Goal: Task Accomplishment & Management: Complete application form

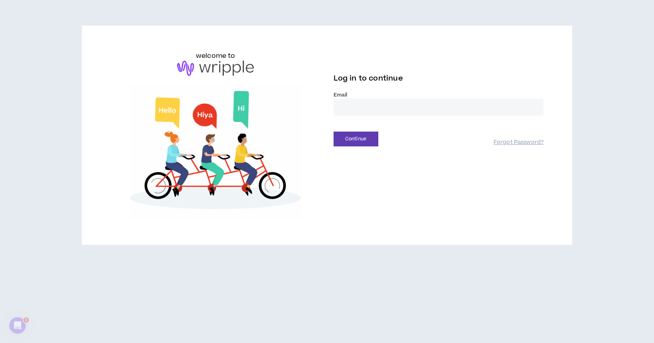
click at [350, 107] on input "email" at bounding box center [439, 107] width 210 height 17
type input "**********"
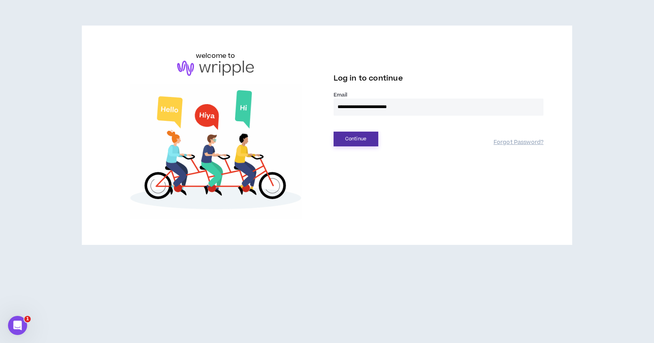
click at [360, 139] on button "Continue" at bounding box center [356, 139] width 45 height 15
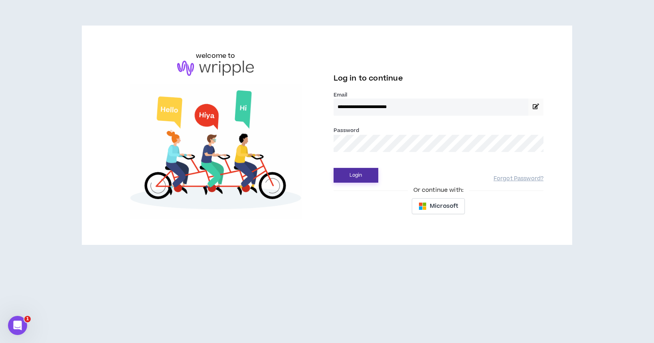
click at [358, 178] on button "Login" at bounding box center [356, 175] width 45 height 15
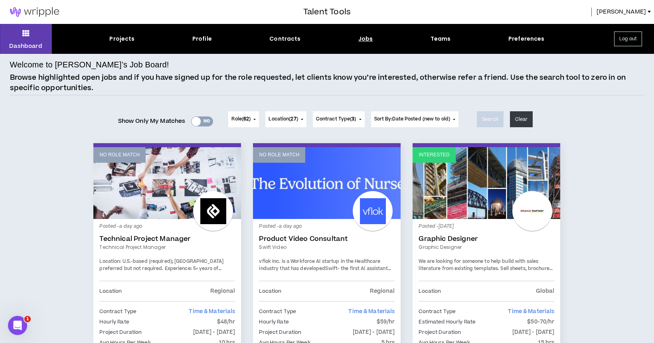
click at [368, 39] on div "Jobs" at bounding box center [365, 39] width 15 height 8
click at [364, 39] on div "Jobs" at bounding box center [365, 39] width 15 height 8
click at [125, 39] on div "Projects" at bounding box center [121, 39] width 25 height 8
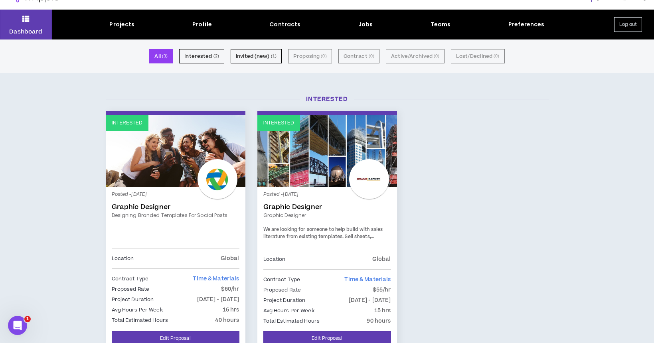
scroll to position [14, 0]
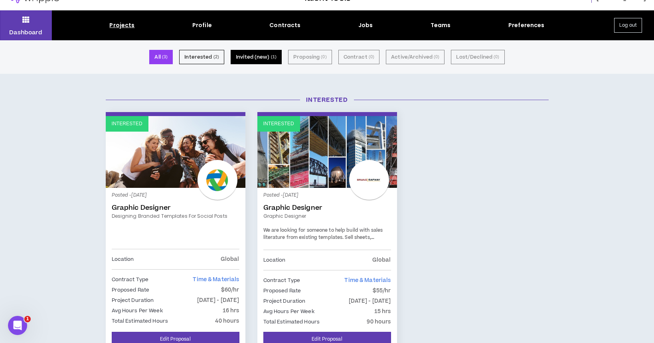
click at [253, 59] on button "Invited (new) ( 1 )" at bounding box center [256, 57] width 51 height 14
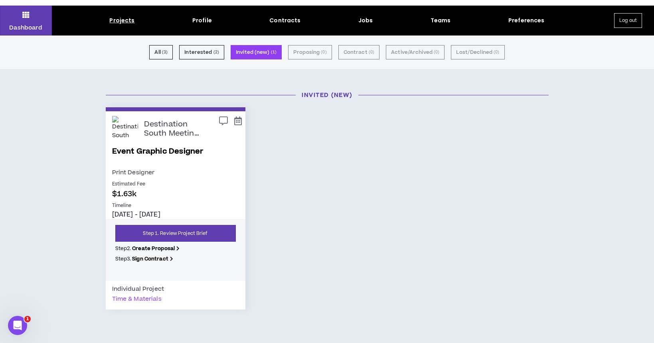
scroll to position [20, 0]
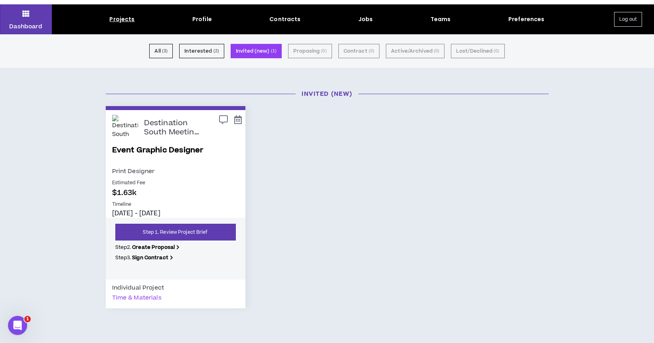
click at [155, 152] on link "Event Graphic Designer" at bounding box center [175, 156] width 127 height 22
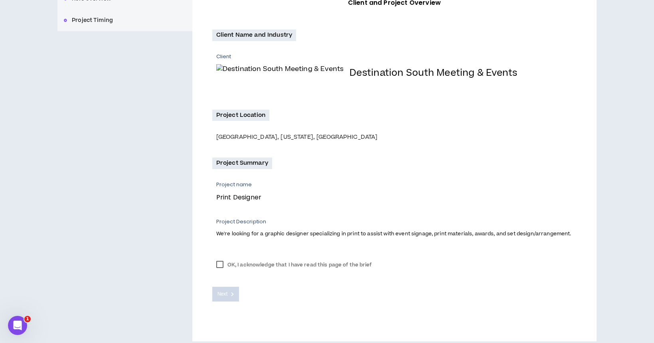
scroll to position [140, 0]
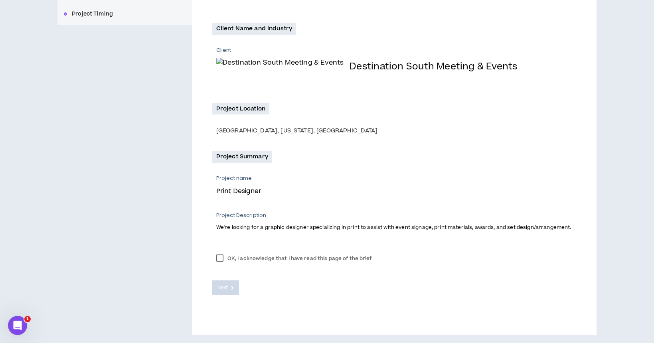
click at [220, 259] on label "OK, I acknowledge that I have read this page of the brief" at bounding box center [294, 259] width 164 height 12
click at [228, 290] on button "Next" at bounding box center [225, 288] width 27 height 15
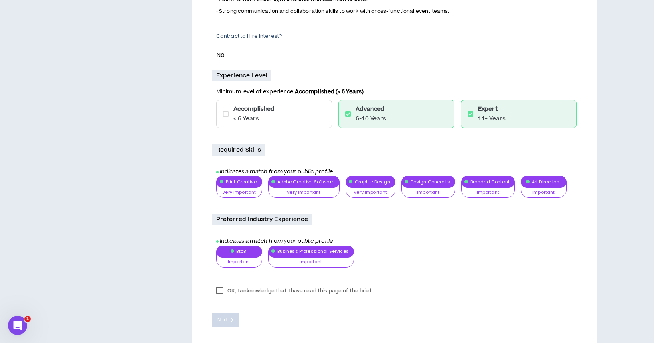
scroll to position [418, 0]
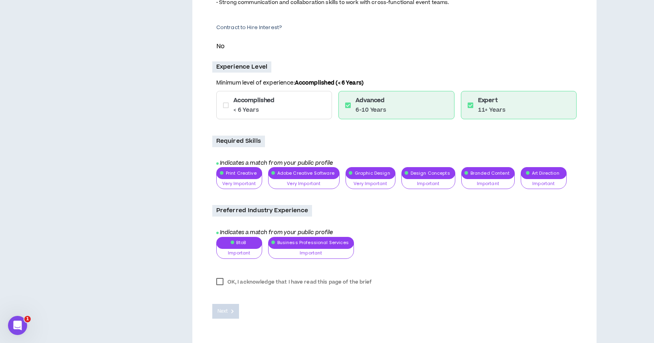
click at [220, 286] on label "OK, I acknowledge that I have read this page of the brief" at bounding box center [294, 282] width 164 height 12
click at [225, 315] on span "Next" at bounding box center [222, 312] width 10 height 8
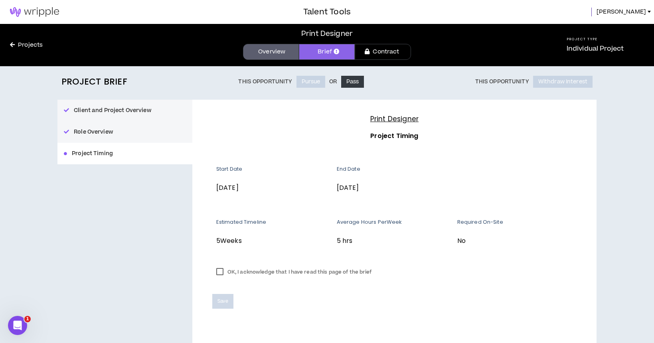
scroll to position [14, 0]
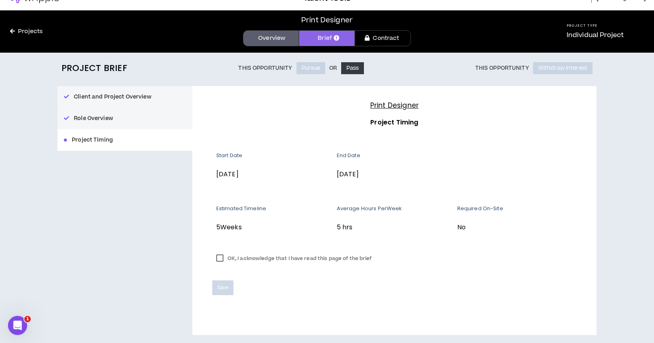
click at [218, 261] on label "OK, I acknowledge that I have read this page of the brief" at bounding box center [294, 259] width 164 height 12
click at [221, 289] on span "Save" at bounding box center [222, 288] width 11 height 8
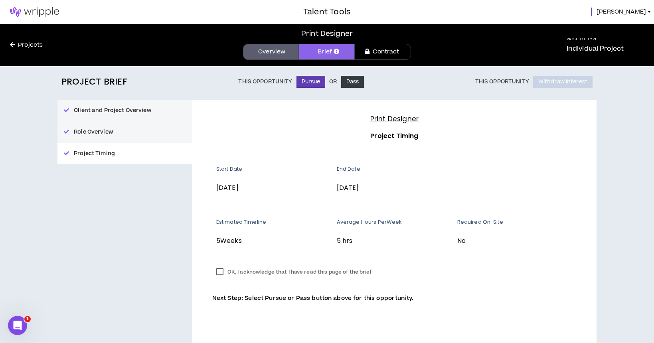
scroll to position [8, 0]
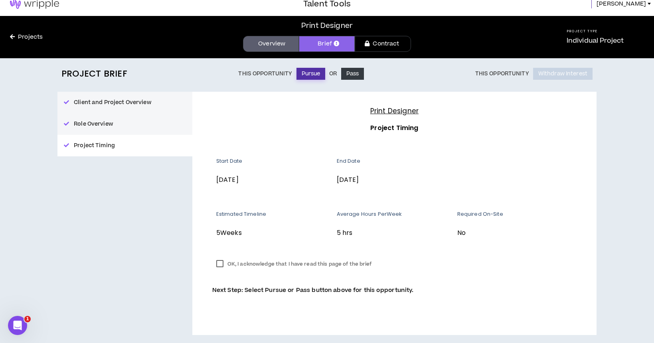
click at [311, 72] on button "Pursue" at bounding box center [310, 74] width 29 height 12
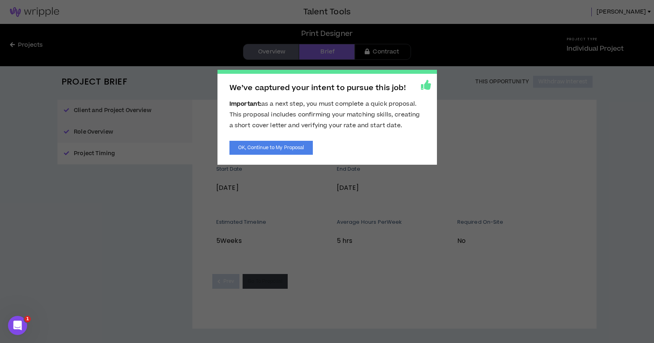
scroll to position [0, 0]
click at [292, 146] on button "OK, Continue to My Proposal" at bounding box center [271, 148] width 84 height 14
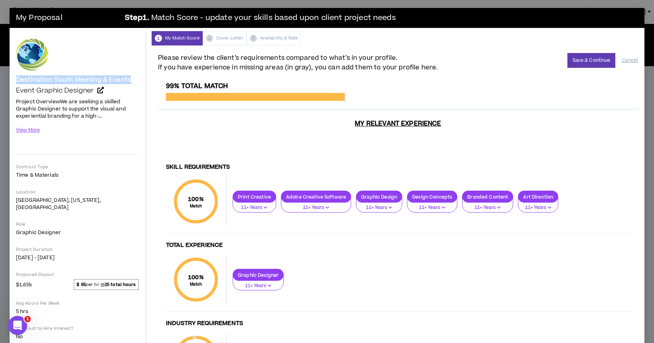
drag, startPoint x: 16, startPoint y: 80, endPoint x: 121, endPoint y: 85, distance: 105.1
click at [121, 85] on div "Destination South Meeting & Events Event Graphic Designer Project OverviewWe ar…" at bounding box center [77, 218] width 123 height 359
copy h4 "Destination South Meeting & Events"
click at [591, 62] on button "Save & Continue" at bounding box center [591, 60] width 48 height 15
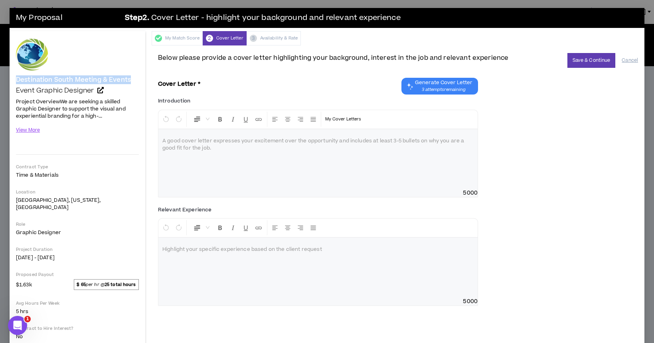
click at [436, 85] on span "Generate Cover Letter" at bounding box center [443, 82] width 57 height 6
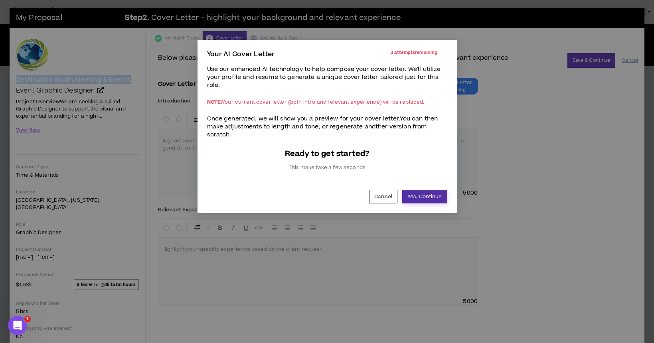
click at [424, 199] on button "Yes, Continue" at bounding box center [424, 197] width 45 height 14
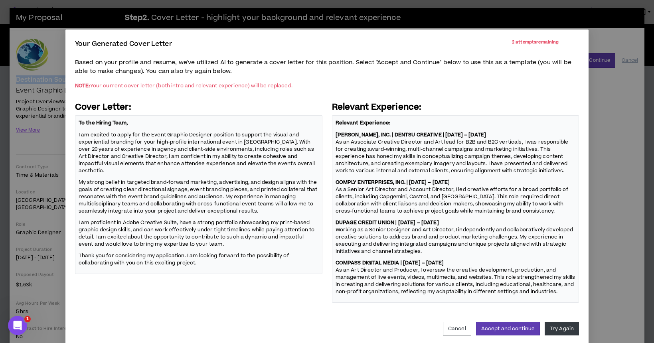
scroll to position [22, 0]
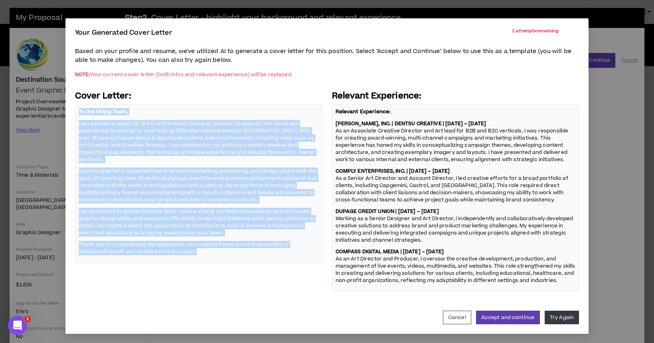
drag, startPoint x: 201, startPoint y: 244, endPoint x: 77, endPoint y: 108, distance: 184.1
click at [77, 108] on div "To the Hiring Team, I am excited to apply for the Event Graphic Designer positi…" at bounding box center [198, 183] width 247 height 159
copy span "To the Hiring Team, I am excited to apply for the Event Graphic Designer positi…"
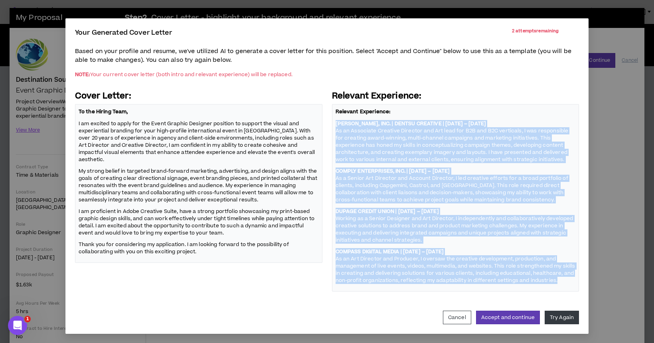
drag, startPoint x: 558, startPoint y: 280, endPoint x: 334, endPoint y: 121, distance: 274.8
click at [334, 121] on div "Relevant Experience: MERKLE, INC. | DENTSU CREATIVE | 2015 – 2024 As an Associa…" at bounding box center [455, 198] width 247 height 188
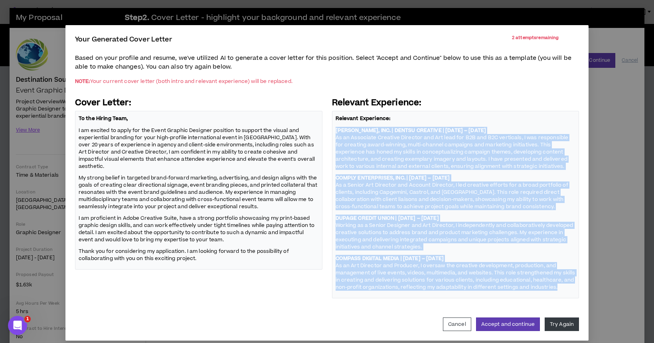
scroll to position [18, 0]
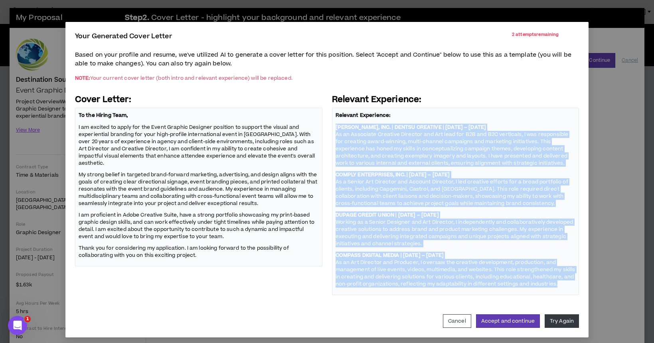
copy span "MERKLE, INC. | DENTSU CREATIVE | 2015 – 2024 As an Associate Creative Director …"
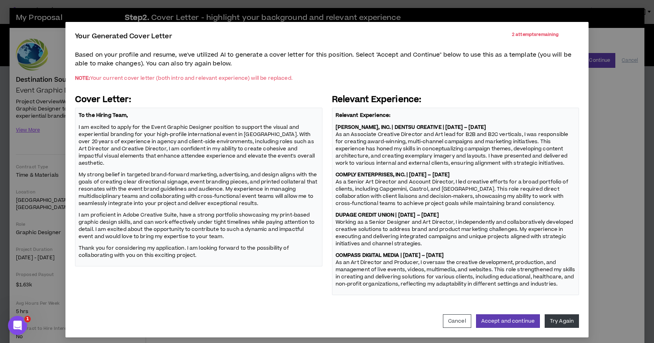
click at [574, 285] on p "COMPASS DIGITAL MEDIA | 2001 – 2004 As an Art Director and Producer, I oversaw …" at bounding box center [456, 269] width 240 height 37
click at [563, 320] on button "Try Again" at bounding box center [562, 321] width 34 height 14
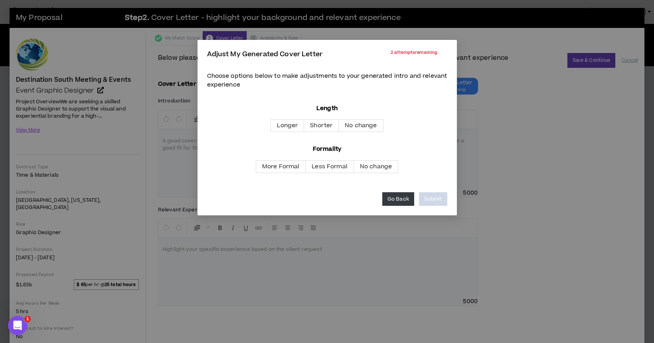
click at [404, 199] on button "Go Back" at bounding box center [398, 199] width 32 height 14
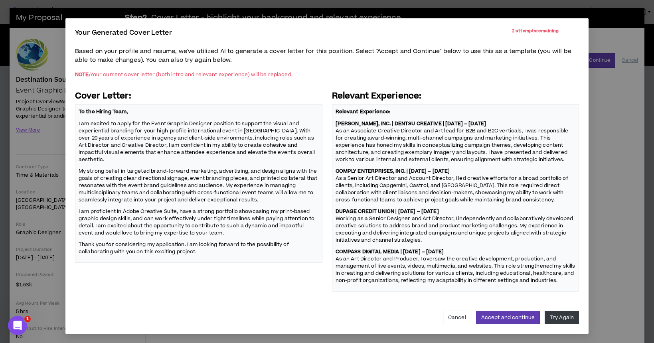
scroll to position [22, 0]
click at [521, 316] on button "Accept and continue" at bounding box center [508, 318] width 64 height 14
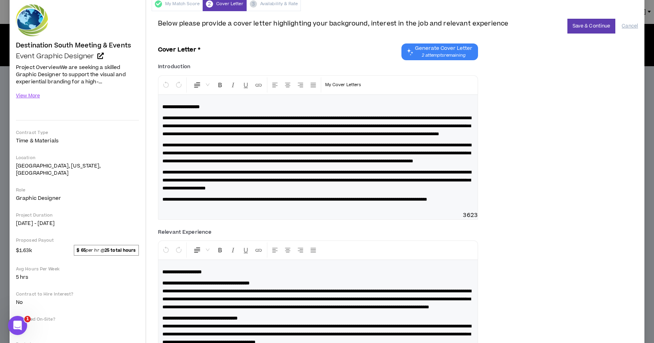
scroll to position [15, 0]
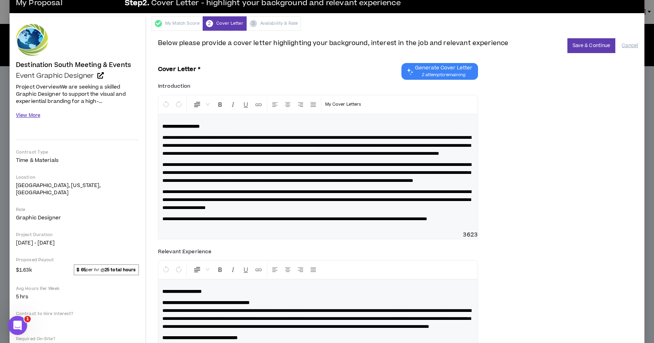
click at [35, 115] on button "View More" at bounding box center [28, 116] width 24 height 14
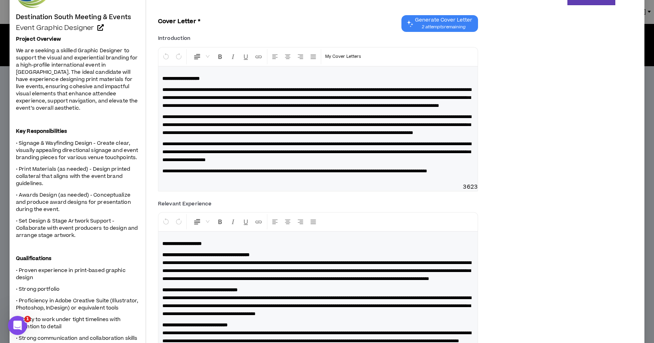
scroll to position [60, 0]
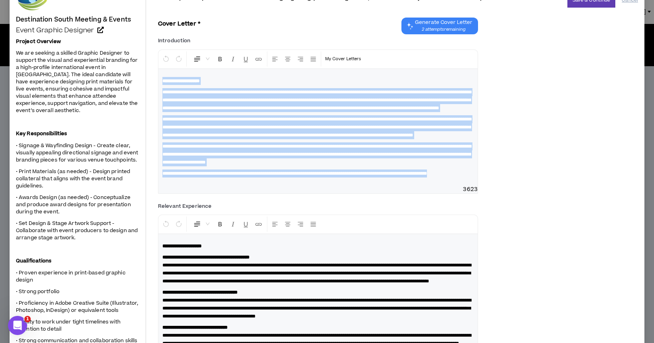
drag, startPoint x: 188, startPoint y: 199, endPoint x: 139, endPoint y: 80, distance: 129.0
click at [139, 80] on div "Destination South Meeting & Events Event Graphic Designer Hide Details Project …" at bounding box center [327, 310] width 635 height 678
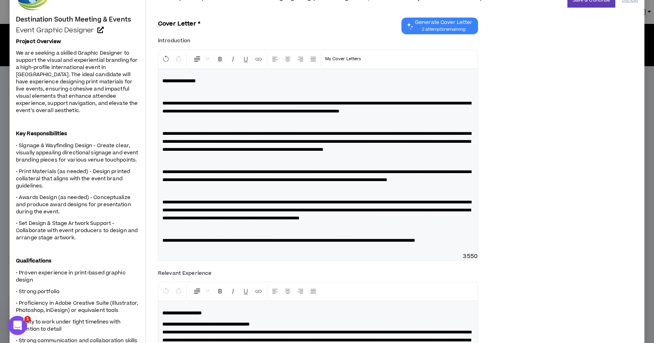
click at [178, 126] on p at bounding box center [317, 123] width 311 height 8
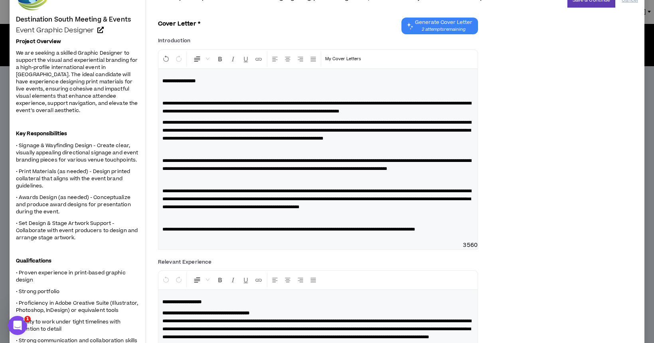
click at [177, 154] on p at bounding box center [317, 150] width 311 height 8
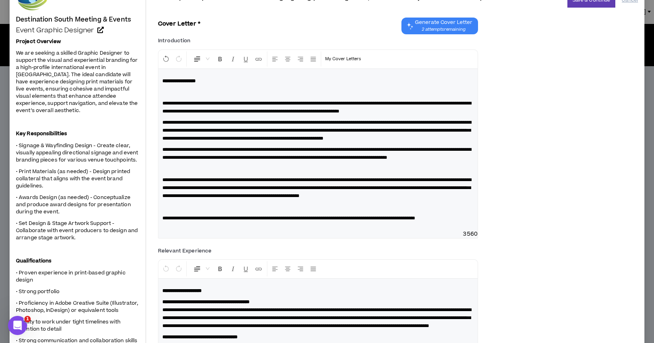
click at [178, 173] on p at bounding box center [317, 169] width 311 height 8
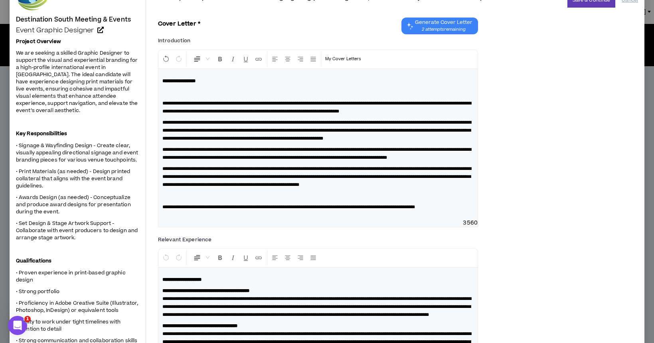
click at [174, 200] on p at bounding box center [317, 196] width 311 height 8
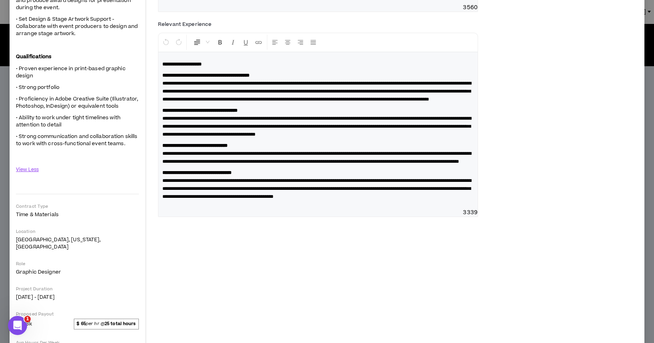
scroll to position [273, 0]
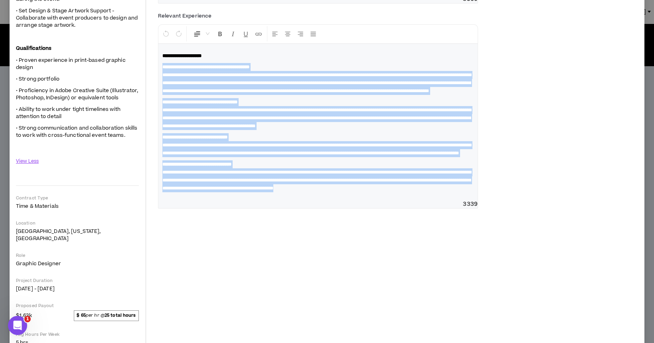
drag, startPoint x: 467, startPoint y: 245, endPoint x: 151, endPoint y: 107, distance: 344.7
click at [151, 107] on div "Destination South Meeting & Events Event Graphic Designer Hide Details Project …" at bounding box center [327, 97] width 635 height 678
click at [214, 93] on span "**********" at bounding box center [316, 83] width 309 height 21
drag, startPoint x: 465, startPoint y: 248, endPoint x: 128, endPoint y: 109, distance: 364.3
click at [128, 109] on div "Destination South Meeting & Events Event Graphic Designer Hide Details Project …" at bounding box center [327, 97] width 635 height 678
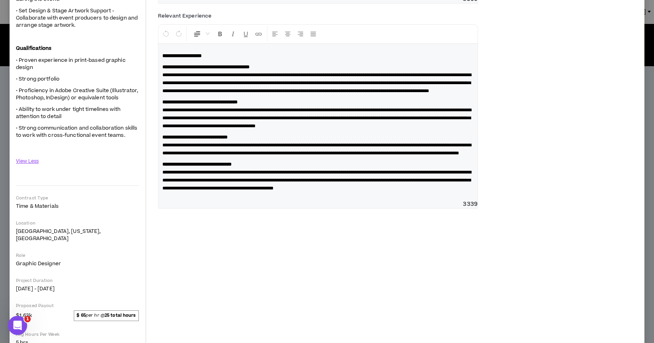
scroll to position [289, 0]
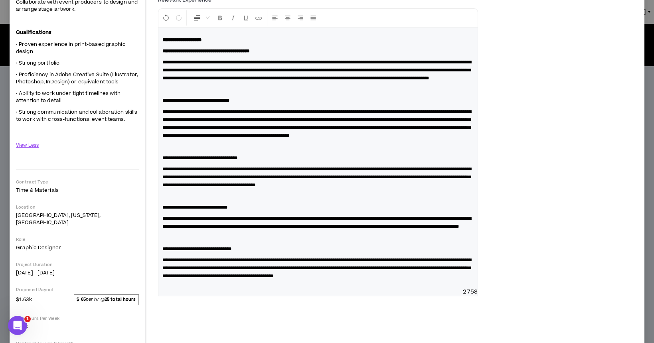
click at [213, 93] on p at bounding box center [317, 89] width 311 height 8
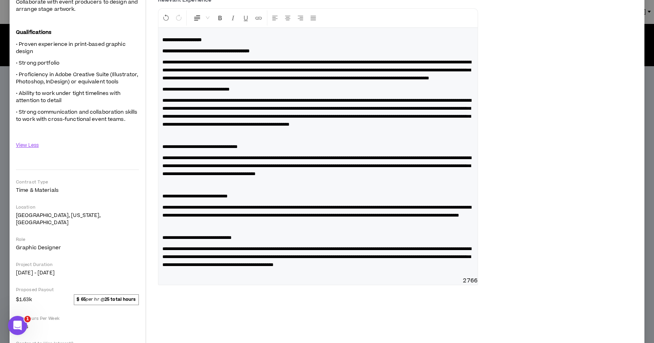
click at [173, 196] on div "**********" at bounding box center [317, 152] width 319 height 249
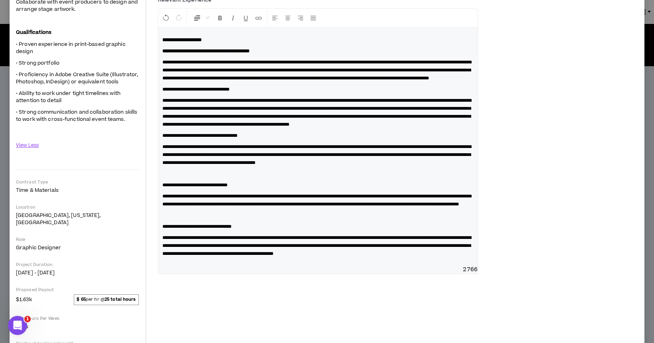
click at [160, 202] on div "**********" at bounding box center [317, 147] width 319 height 238
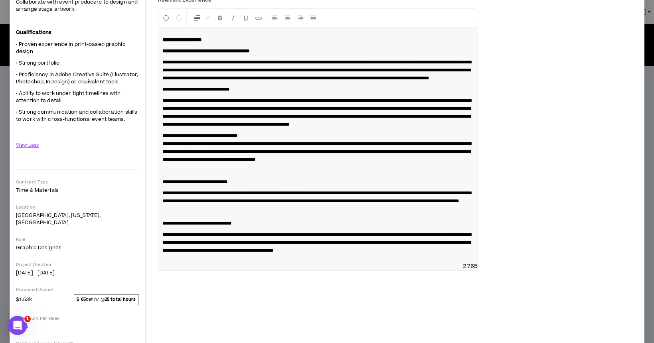
click at [163, 127] on span "**********" at bounding box center [316, 112] width 309 height 29
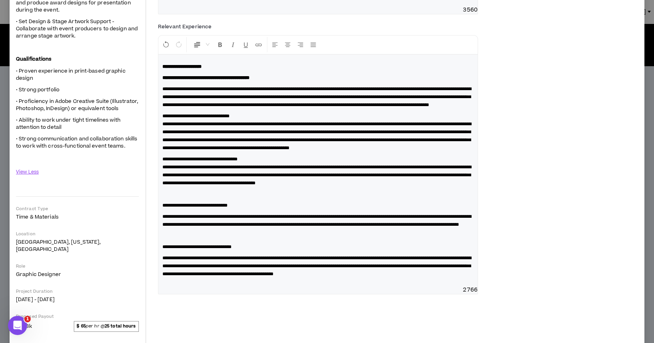
scroll to position [257, 0]
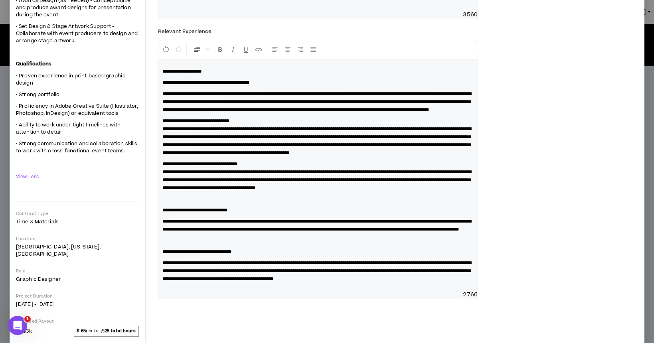
click at [161, 133] on div "**********" at bounding box center [317, 174] width 319 height 231
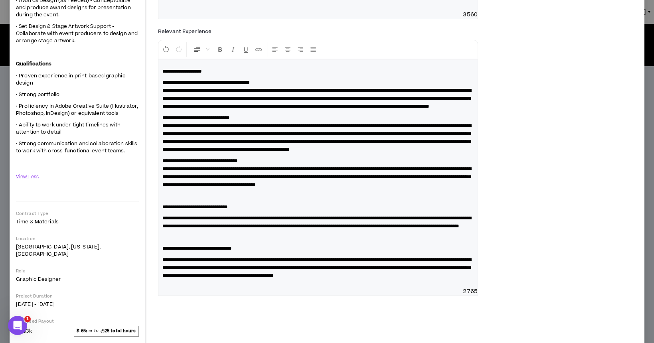
click at [162, 272] on div "**********" at bounding box center [317, 173] width 319 height 228
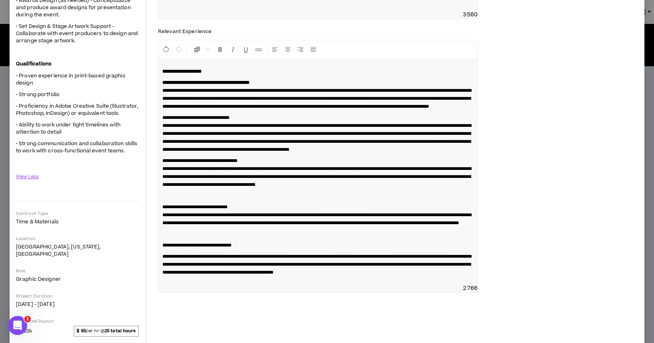
click at [174, 200] on p at bounding box center [317, 196] width 311 height 8
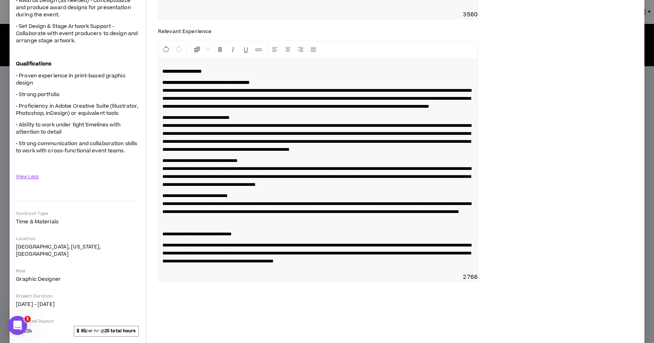
drag, startPoint x: 162, startPoint y: 309, endPoint x: 198, endPoint y: 291, distance: 39.3
click at [162, 264] on span "**********" at bounding box center [316, 253] width 309 height 21
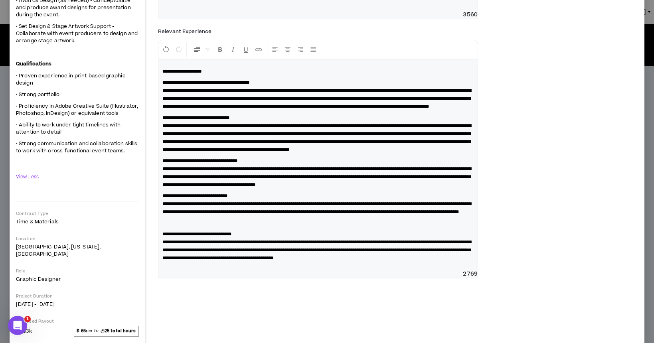
click at [161, 270] on div "**********" at bounding box center [317, 164] width 319 height 211
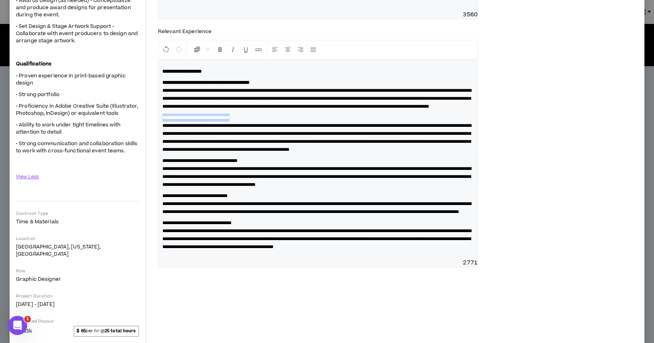
drag, startPoint x: 264, startPoint y: 165, endPoint x: 159, endPoint y: 165, distance: 105.0
click at [158, 166] on div "**********" at bounding box center [317, 159] width 319 height 200
click at [220, 53] on icon "Format Bold" at bounding box center [220, 49] width 7 height 7
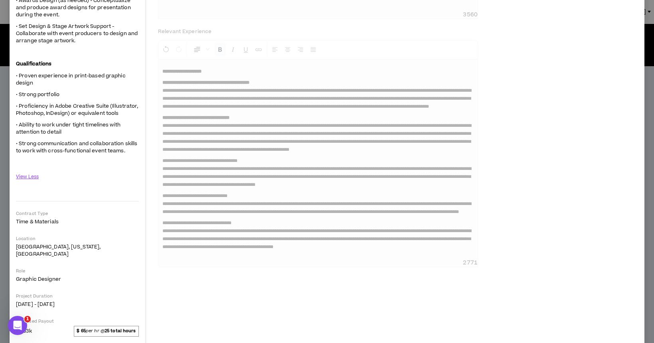
click at [266, 219] on div "**********" at bounding box center [398, 35] width 480 height 478
click at [263, 215] on div "**********" at bounding box center [398, 35] width 480 height 478
click at [523, 207] on div "**********" at bounding box center [398, 35] width 480 height 478
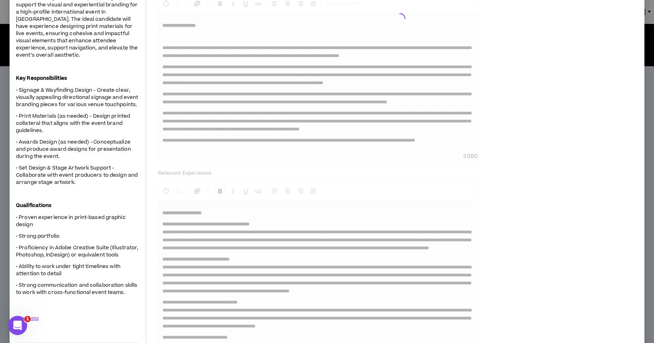
scroll to position [0, 0]
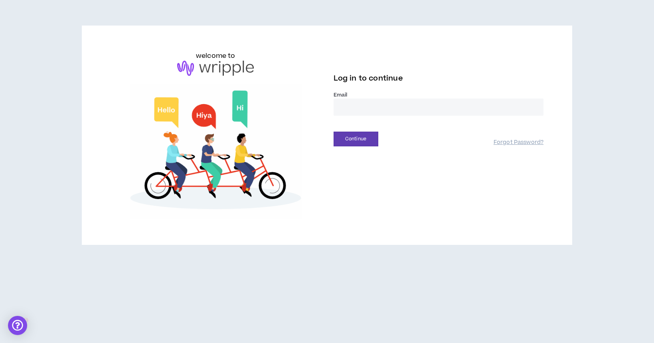
click at [370, 108] on input "email" at bounding box center [439, 107] width 210 height 17
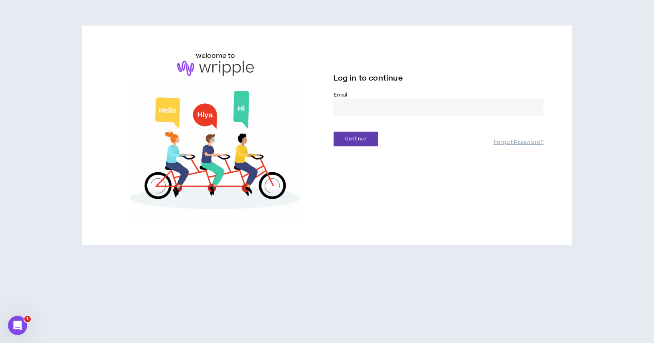
type input "**********"
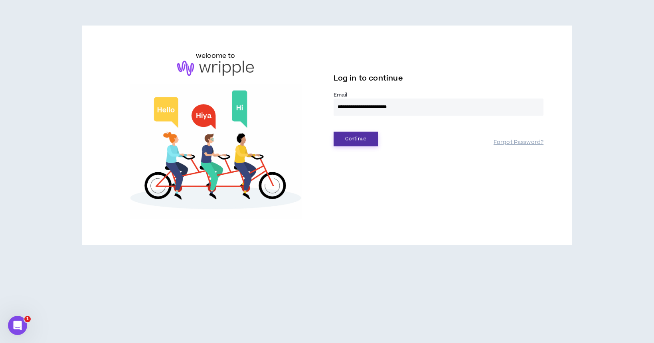
click at [363, 139] on button "Continue" at bounding box center [356, 139] width 45 height 15
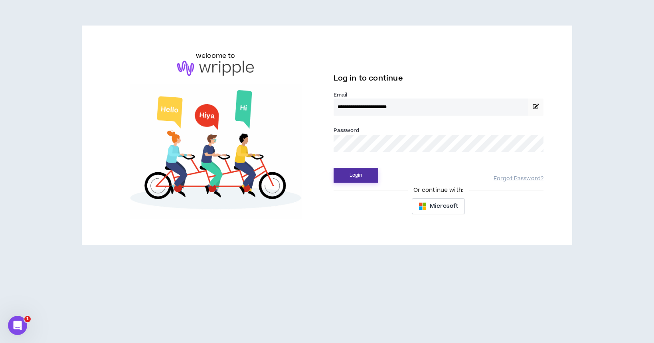
click at [357, 173] on button "Login" at bounding box center [356, 175] width 45 height 15
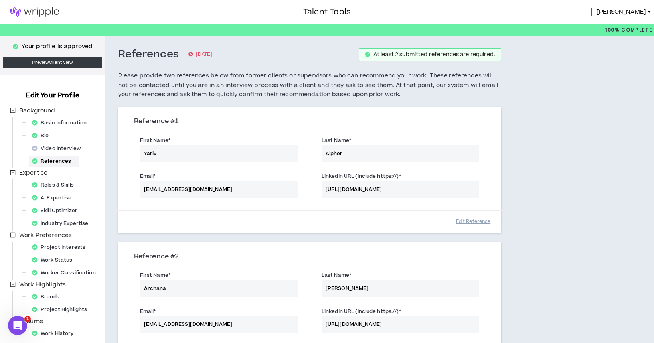
click at [27, 7] on img at bounding box center [34, 12] width 69 height 10
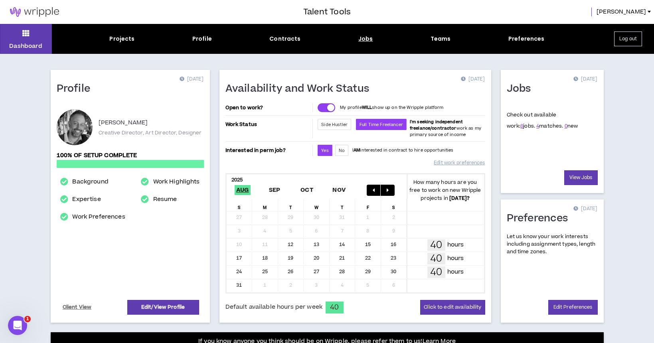
click at [364, 39] on div "Jobs" at bounding box center [365, 39] width 15 height 8
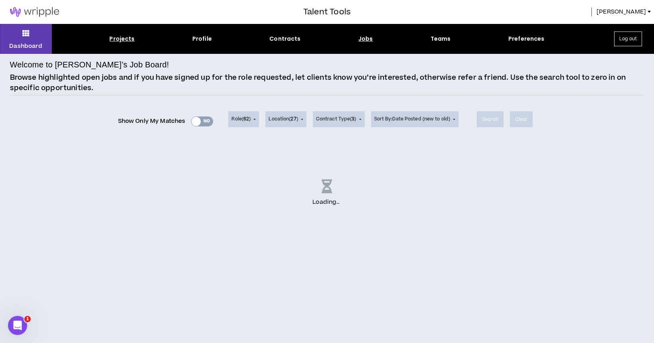
click at [131, 40] on div "Projects" at bounding box center [121, 39] width 25 height 8
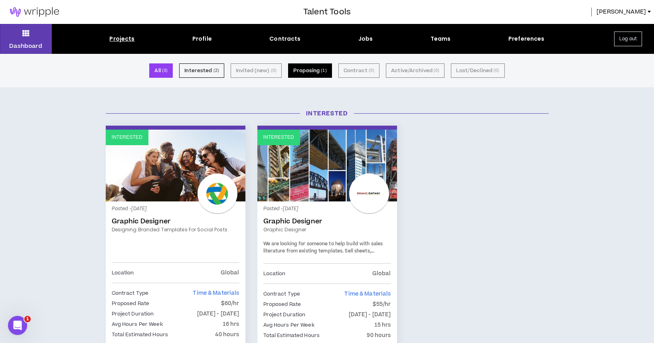
click at [320, 72] on button "Proposing ( 1 )" at bounding box center [310, 70] width 44 height 14
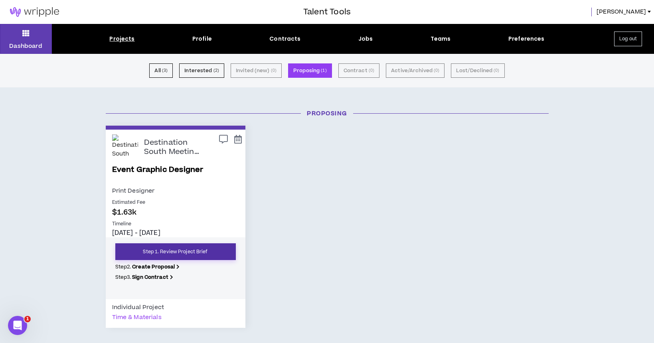
click at [198, 251] on link "Step 1. Review Project Brief" at bounding box center [175, 251] width 121 height 17
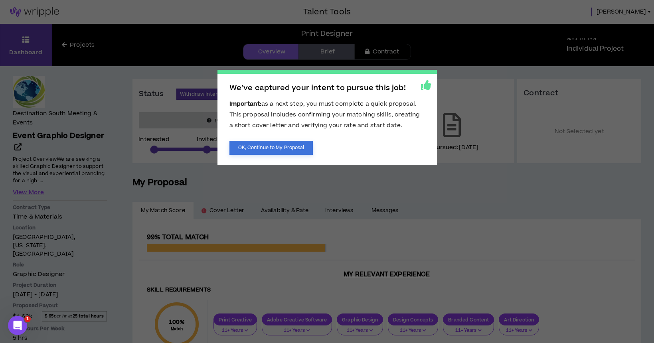
click at [287, 148] on button "OK, Continue to My Proposal" at bounding box center [271, 148] width 84 height 14
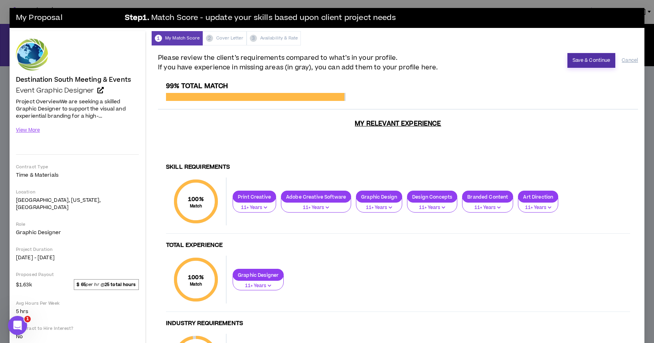
click at [599, 60] on button "Save & Continue" at bounding box center [591, 60] width 48 height 15
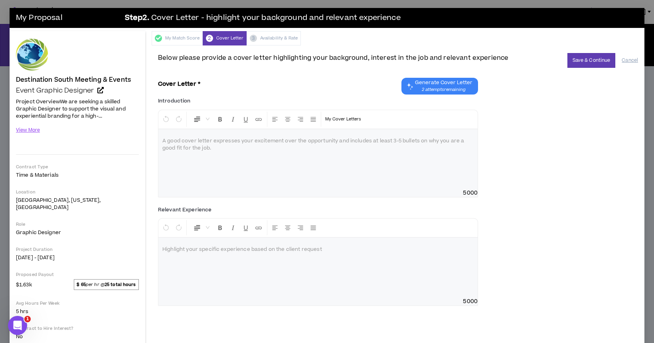
click at [219, 156] on div at bounding box center [317, 159] width 319 height 60
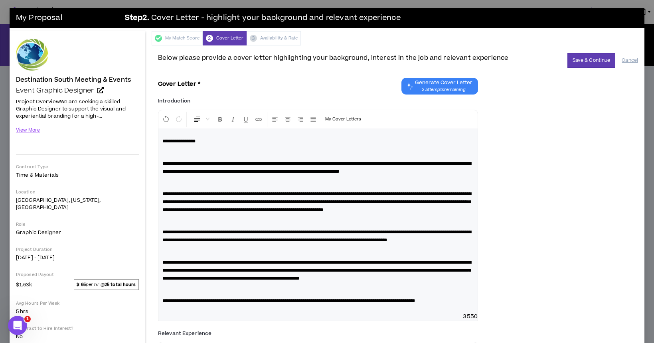
scroll to position [1, 0]
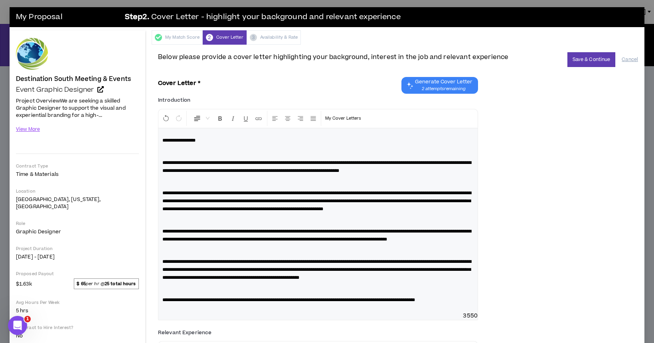
click at [204, 154] on p at bounding box center [317, 152] width 311 height 8
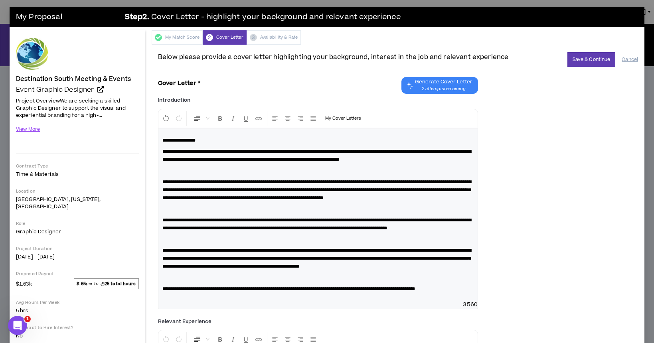
click at [194, 175] on p at bounding box center [317, 171] width 311 height 8
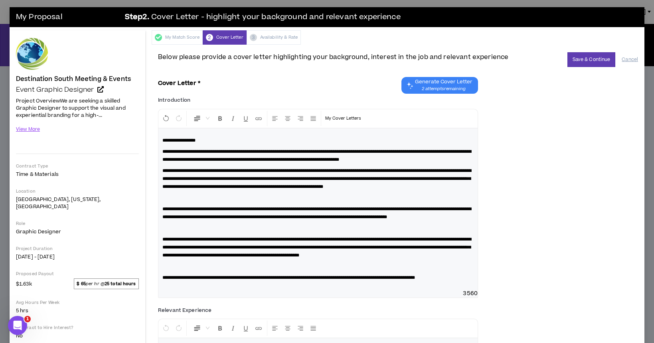
click at [186, 202] on p at bounding box center [317, 198] width 311 height 8
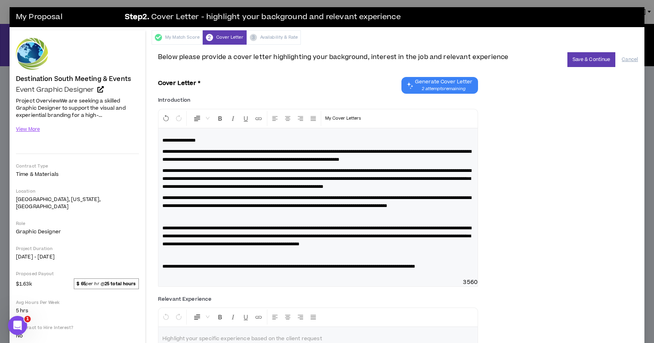
click at [190, 221] on p at bounding box center [317, 217] width 311 height 8
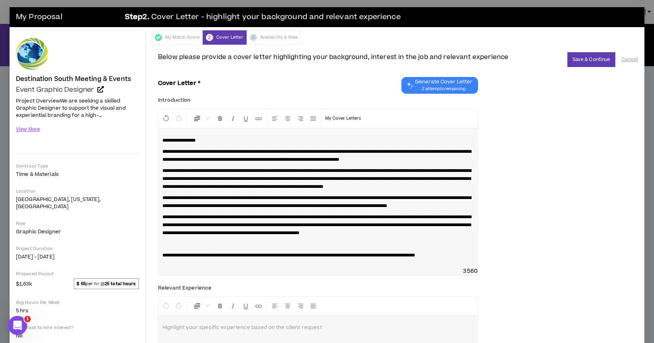
click at [187, 248] on p at bounding box center [317, 244] width 311 height 8
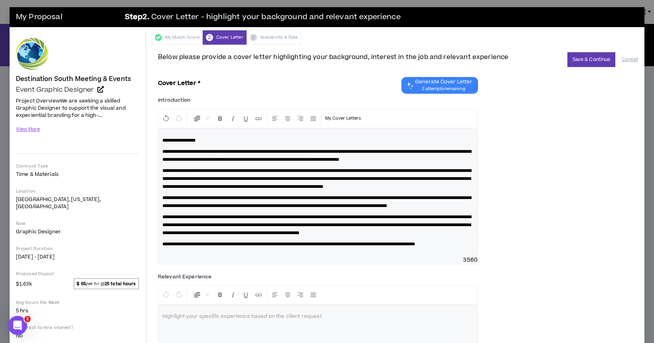
click at [184, 248] on p "**********" at bounding box center [317, 244] width 311 height 8
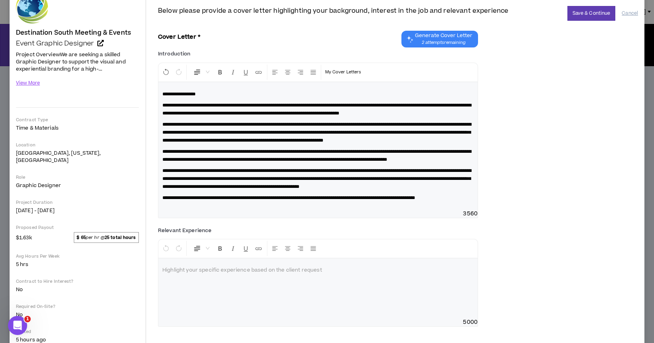
scroll to position [73, 0]
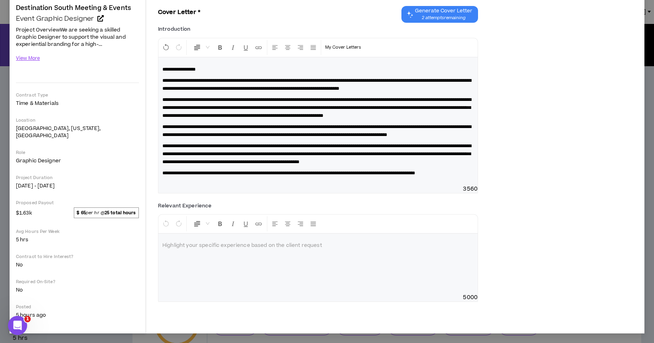
click at [238, 294] on div at bounding box center [317, 264] width 319 height 60
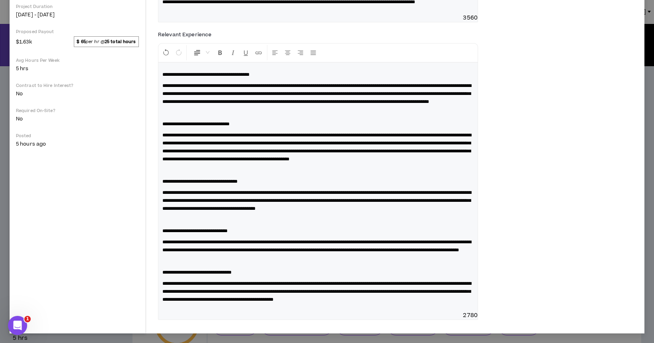
click at [163, 102] on span "**********" at bounding box center [316, 93] width 309 height 21
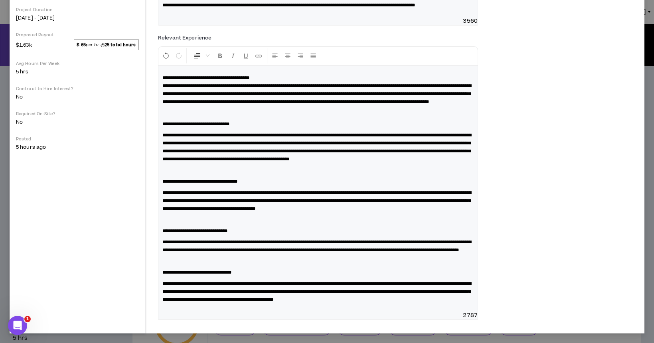
click at [162, 156] on span "**********" at bounding box center [316, 147] width 309 height 29
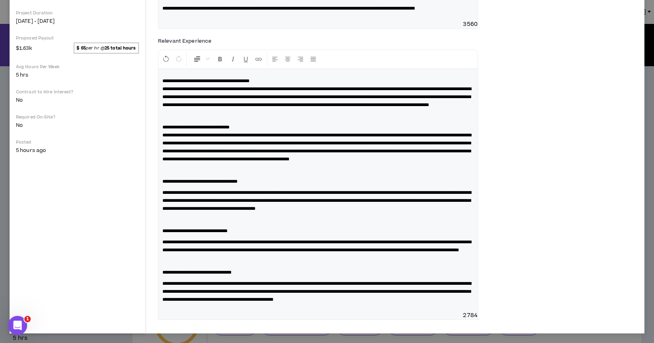
click at [163, 211] on span "**********" at bounding box center [316, 200] width 309 height 21
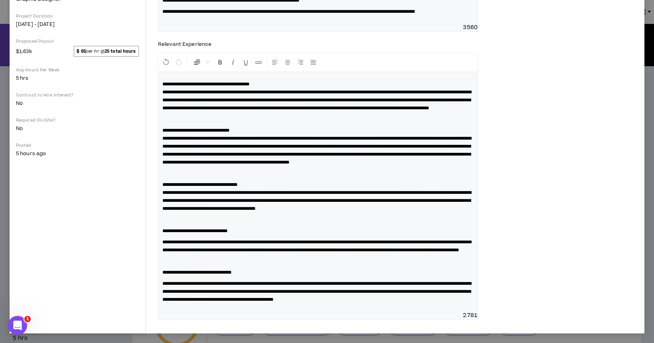
scroll to position [297, 0]
click at [162, 234] on div "**********" at bounding box center [317, 191] width 319 height 239
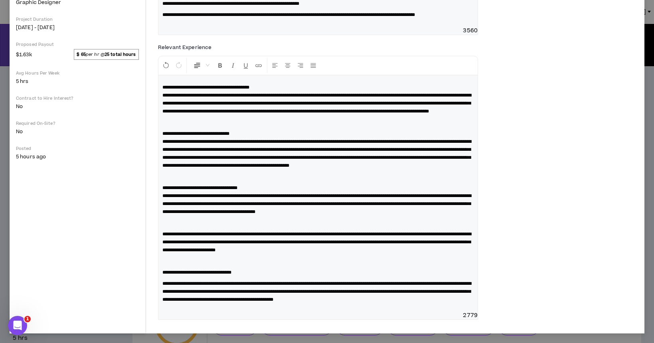
scroll to position [294, 0]
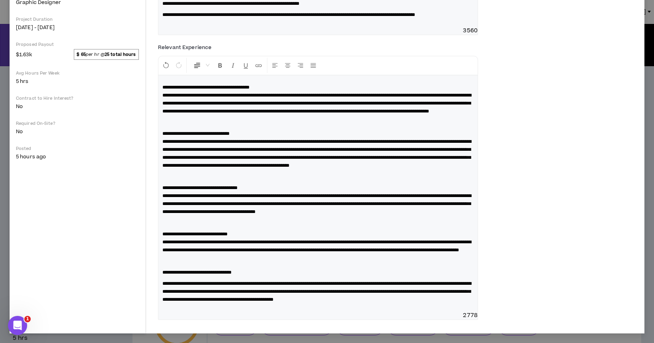
click at [161, 284] on div "**********" at bounding box center [317, 193] width 319 height 236
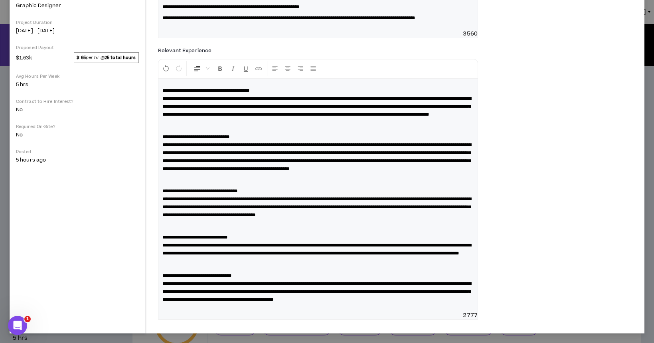
click at [172, 263] on p at bounding box center [317, 265] width 311 height 8
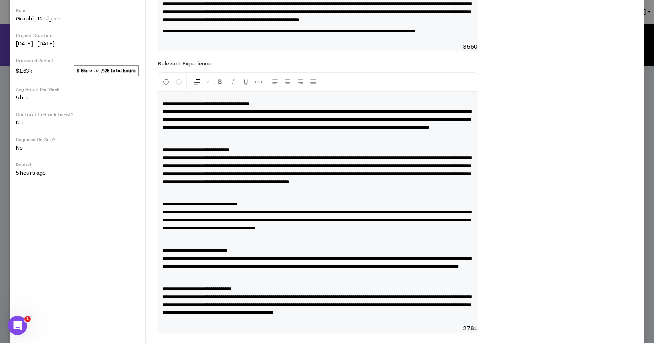
scroll to position [207, 0]
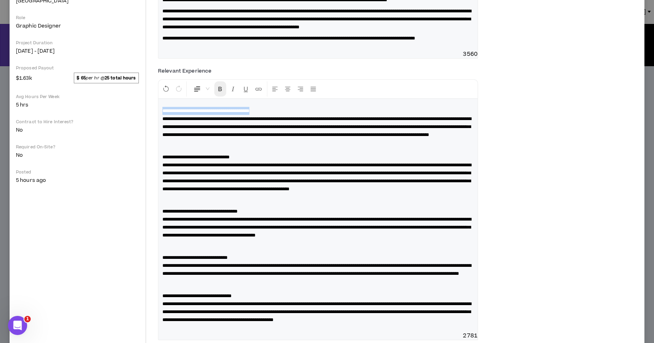
drag, startPoint x: 281, startPoint y: 150, endPoint x: 216, endPoint y: 132, distance: 66.9
click at [148, 150] on div "Destination South Meeting & Events Event Graphic Designer Hide Details Project …" at bounding box center [327, 89] width 635 height 530
click at [222, 93] on icon "Format Bold" at bounding box center [220, 88] width 7 height 7
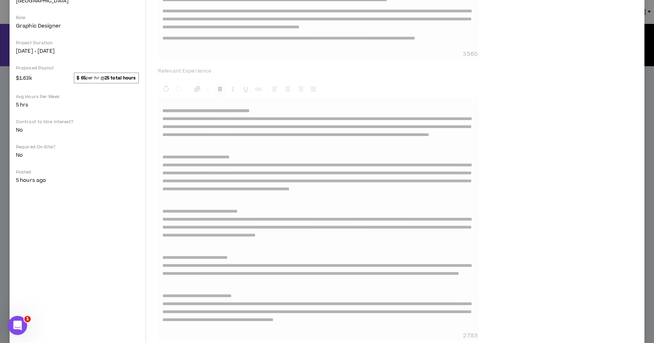
click at [233, 203] on div "**********" at bounding box center [398, 96] width 480 height 500
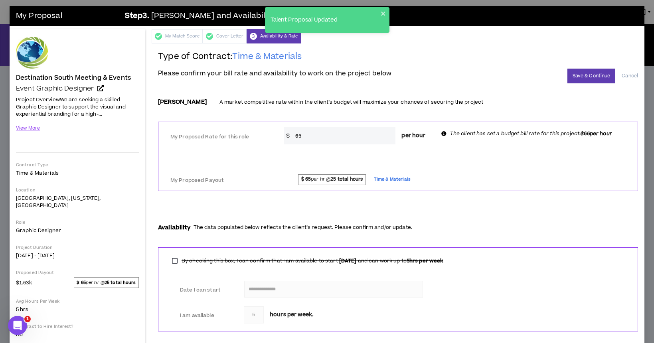
scroll to position [0, 0]
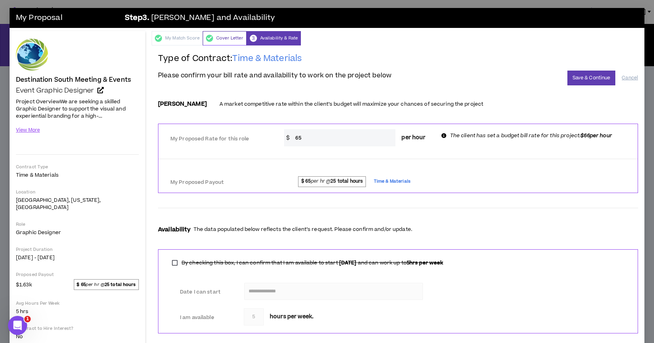
click at [227, 37] on div "Cover Letter" at bounding box center [225, 38] width 44 height 14
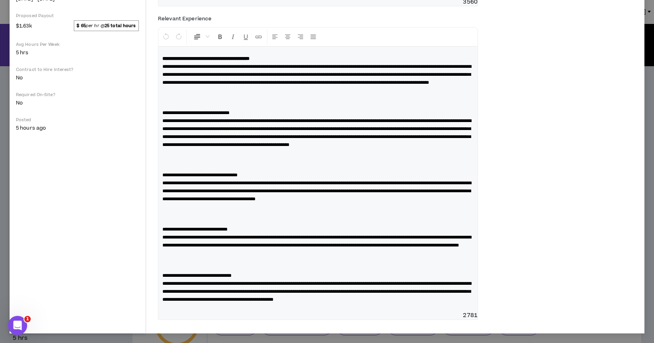
click at [215, 115] on span "**********" at bounding box center [195, 113] width 67 height 5
click at [223, 40] on icon "Format Bold" at bounding box center [220, 36] width 7 height 7
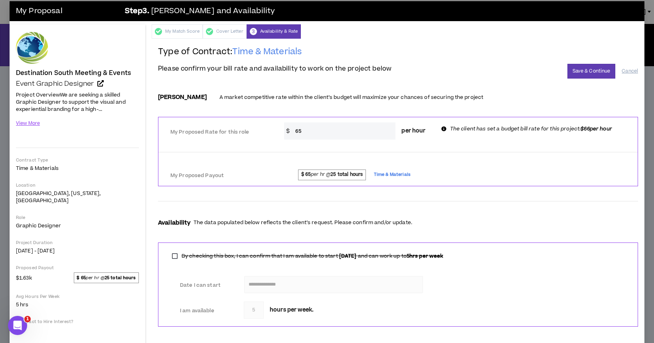
scroll to position [0, 0]
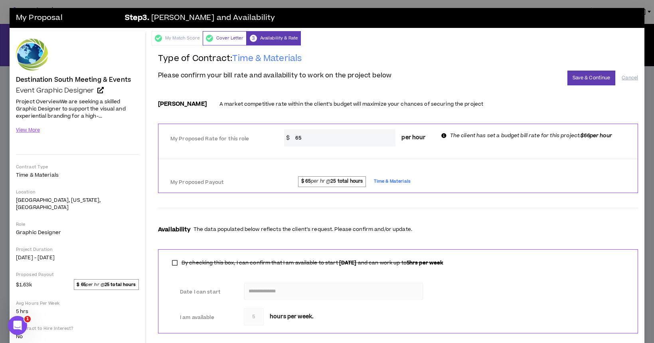
click at [231, 39] on div "Cover Letter" at bounding box center [225, 38] width 44 height 14
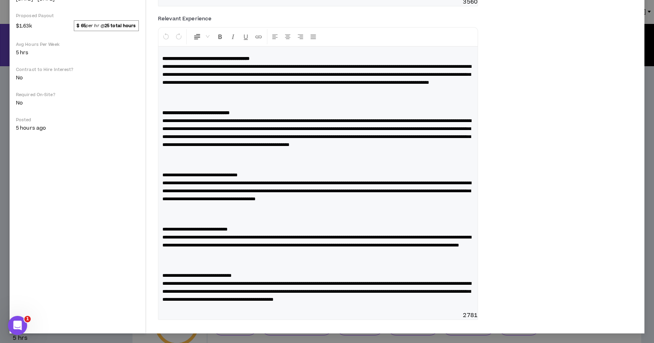
scroll to position [323, 0]
click at [231, 275] on span "**********" at bounding box center [196, 275] width 69 height 5
click at [218, 33] on icon "Format Bold" at bounding box center [220, 36] width 7 height 7
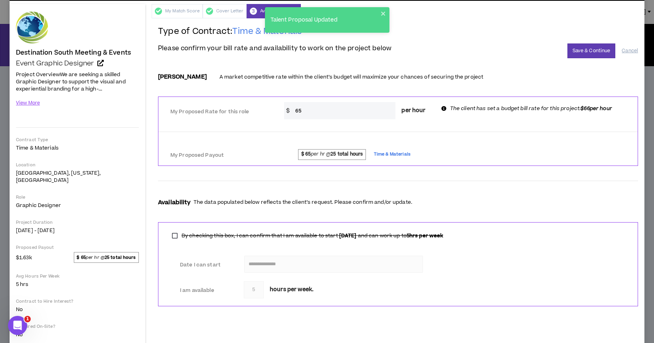
scroll to position [21, 0]
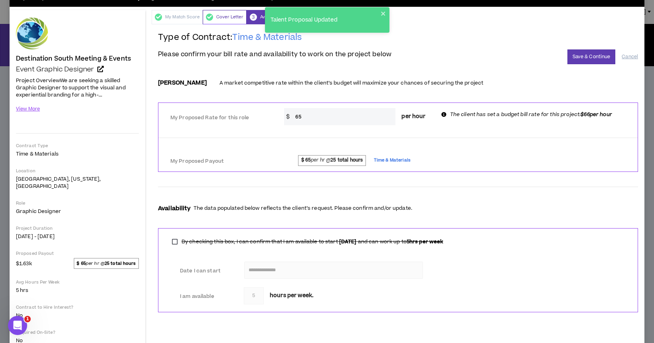
click at [227, 16] on div "Cover Letter" at bounding box center [225, 17] width 44 height 14
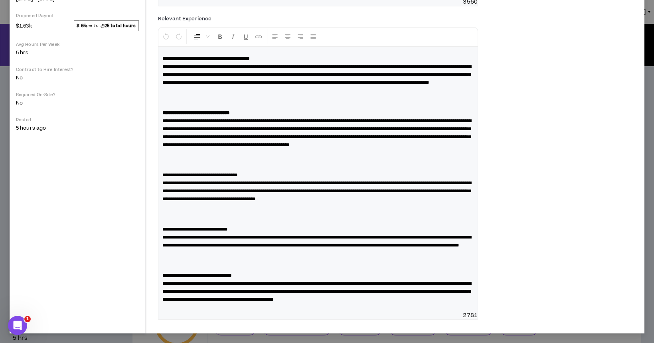
click at [227, 232] on span "**********" at bounding box center [194, 229] width 65 height 5
click at [214, 269] on p at bounding box center [317, 261] width 311 height 16
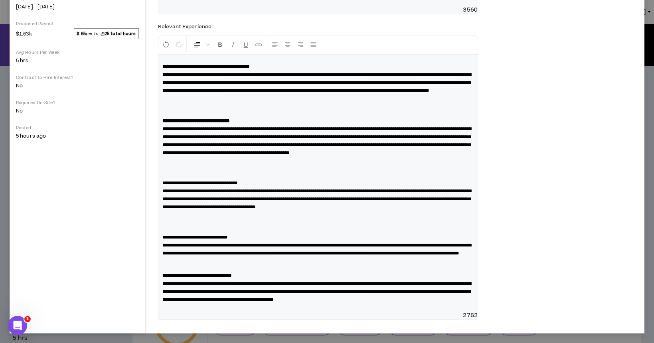
click at [213, 230] on p at bounding box center [317, 222] width 311 height 16
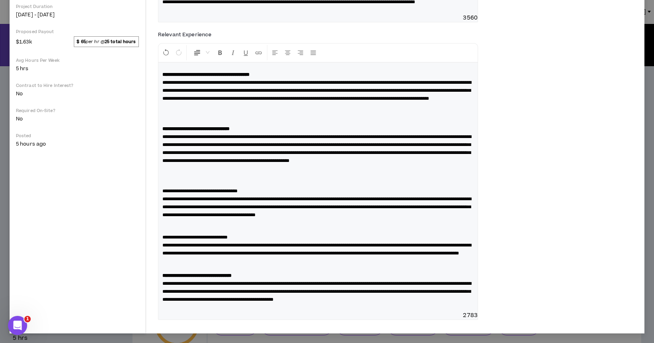
click at [213, 184] on p at bounding box center [317, 176] width 311 height 16
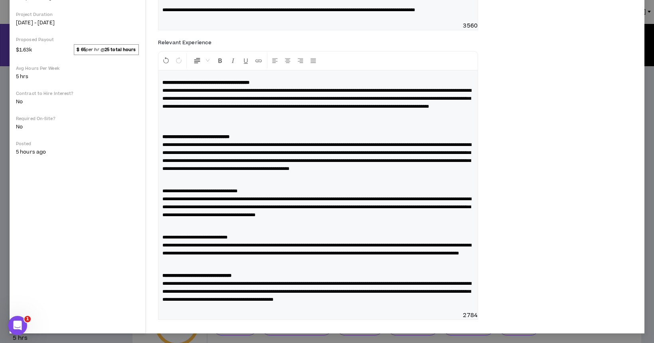
click at [227, 119] on p at bounding box center [317, 122] width 311 height 16
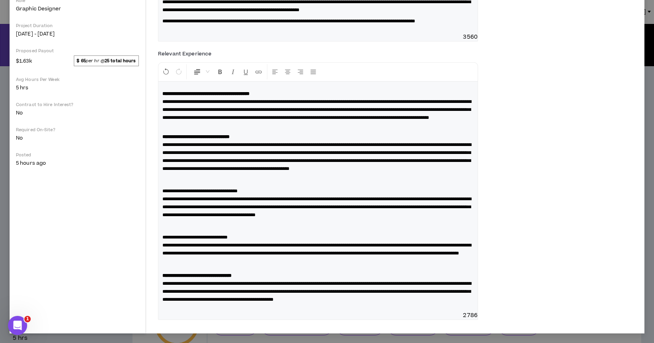
click at [227, 235] on span "**********" at bounding box center [194, 237] width 65 height 5
click at [219, 68] on icon "Format Bold" at bounding box center [220, 71] width 7 height 7
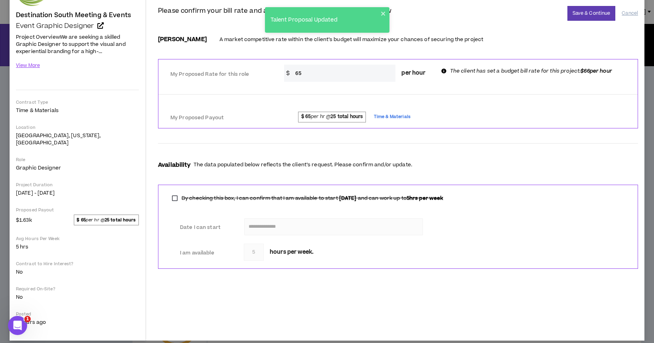
scroll to position [0, 0]
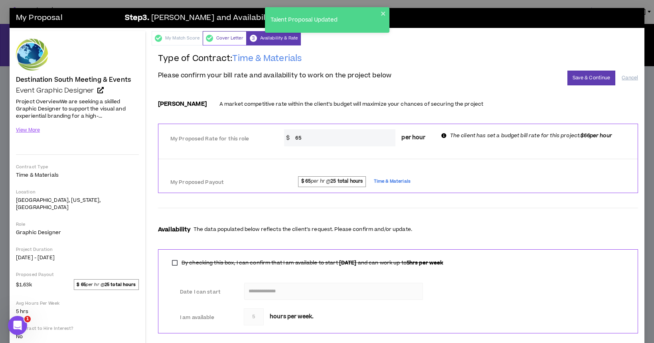
click at [227, 38] on div "Cover Letter" at bounding box center [225, 38] width 44 height 14
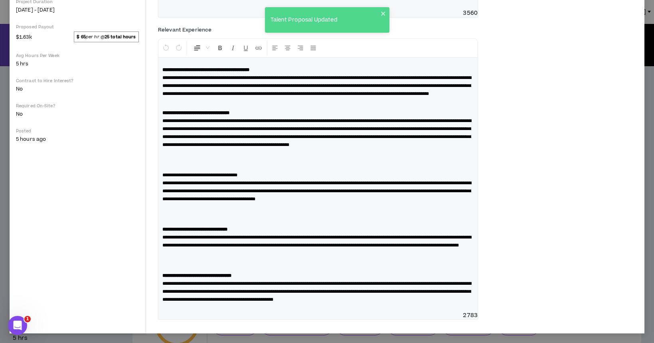
click at [216, 203] on p "**********" at bounding box center [317, 187] width 311 height 32
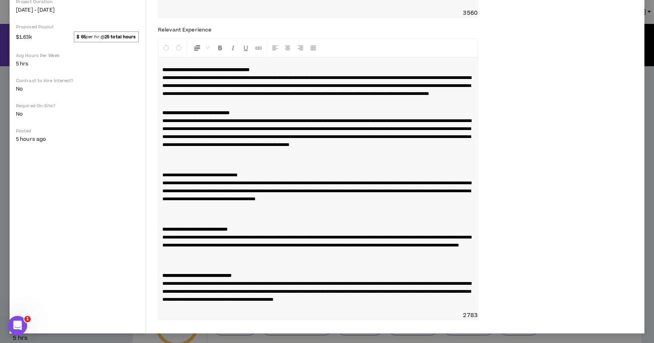
click at [217, 178] on span "**********" at bounding box center [199, 175] width 75 height 5
click at [219, 51] on icon "Format Bold" at bounding box center [220, 47] width 7 height 7
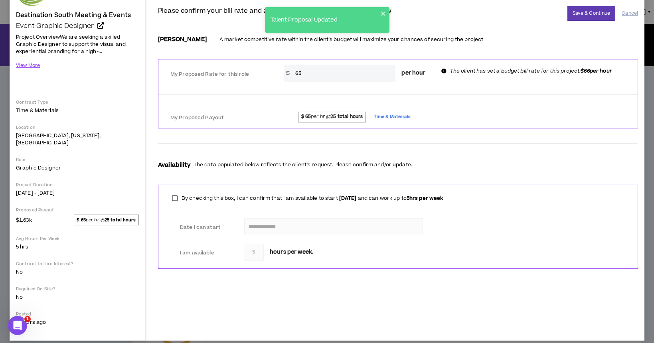
scroll to position [0, 0]
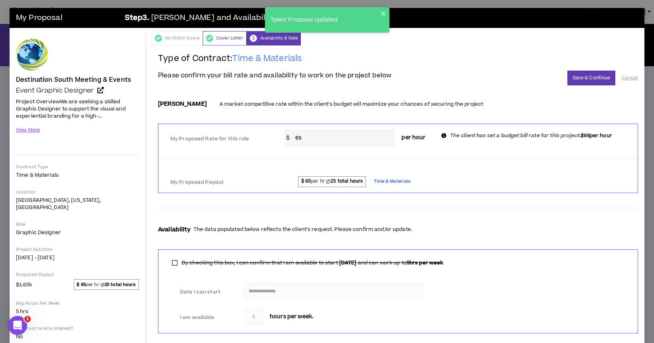
click at [225, 38] on div "Cover Letter" at bounding box center [225, 38] width 44 height 14
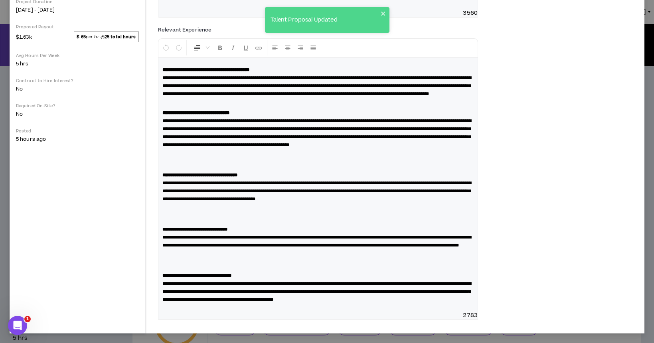
click at [208, 168] on p at bounding box center [317, 160] width 311 height 16
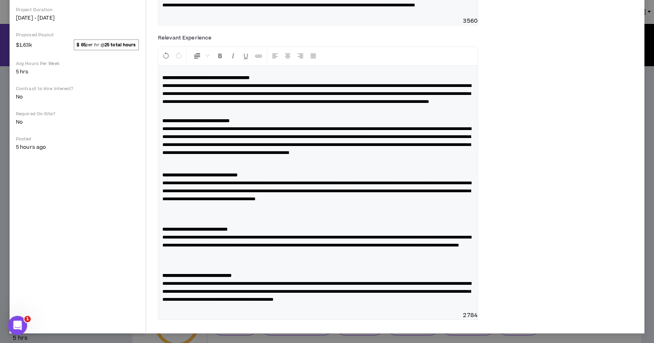
click at [206, 222] on p at bounding box center [317, 214] width 311 height 16
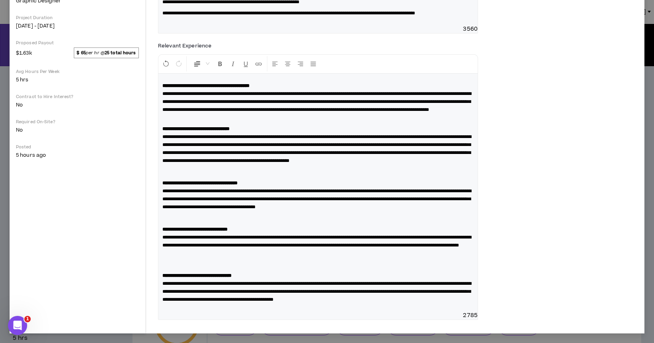
click at [203, 269] on p at bounding box center [317, 261] width 311 height 16
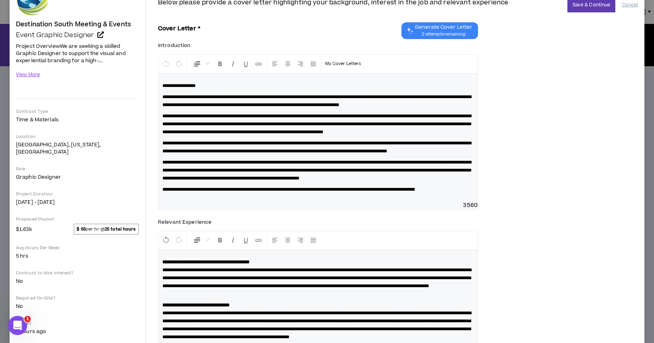
scroll to position [0, 0]
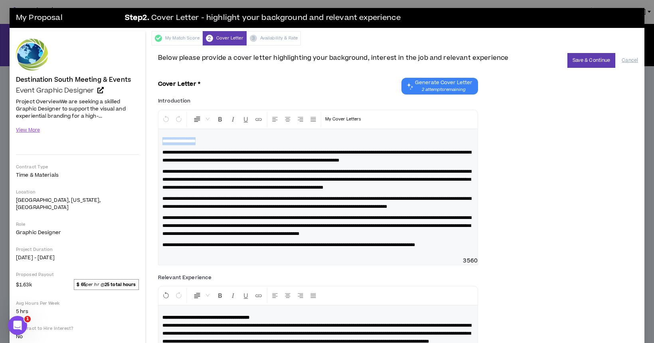
drag, startPoint x: 217, startPoint y: 140, endPoint x: 145, endPoint y: 136, distance: 72.4
click at [135, 138] on div "Destination South Meeting & Events Event Graphic Designer Hide Details Project …" at bounding box center [327, 294] width 635 height 526
click at [220, 116] on icon "Format Bold" at bounding box center [220, 119] width 7 height 7
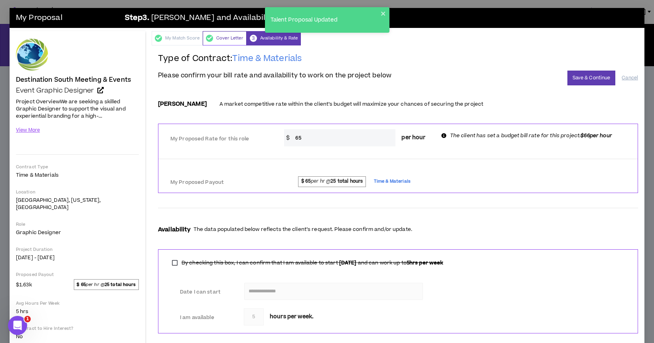
click at [230, 37] on div "Cover Letter" at bounding box center [225, 38] width 44 height 14
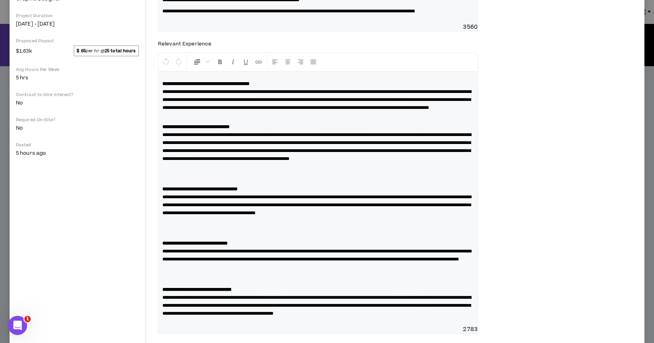
scroll to position [209, 0]
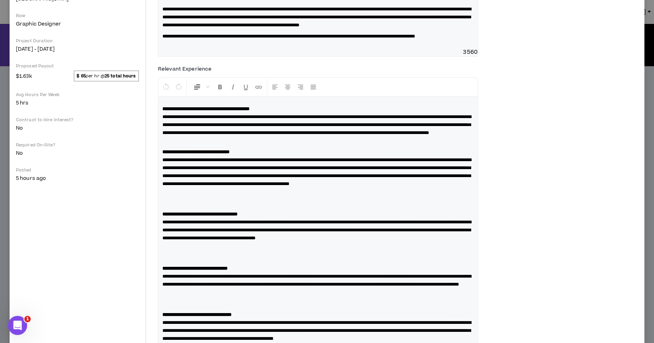
click at [165, 207] on p at bounding box center [317, 199] width 311 height 16
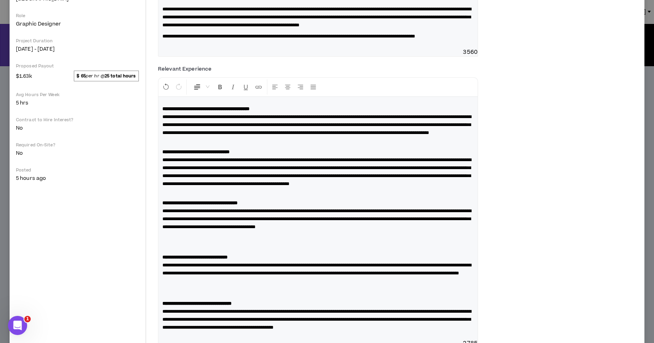
click at [193, 250] on p at bounding box center [317, 242] width 311 height 16
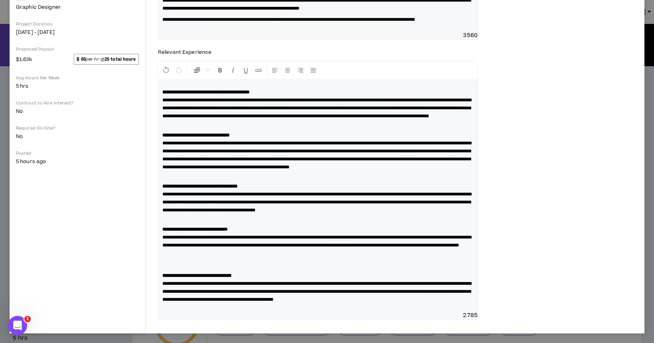
click at [183, 258] on p at bounding box center [317, 261] width 311 height 16
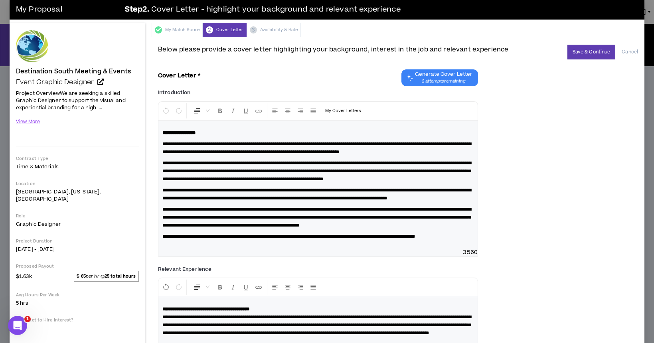
scroll to position [0, 0]
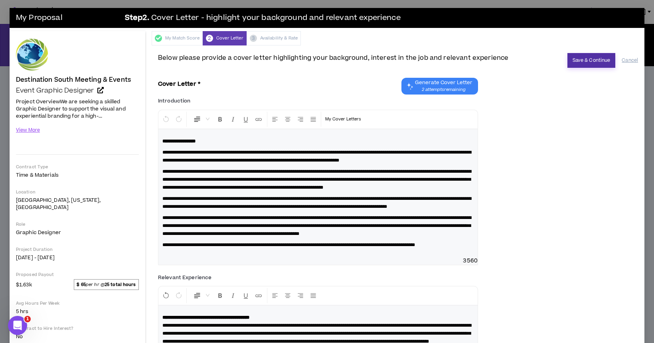
click at [597, 58] on button "Save & Continue" at bounding box center [591, 60] width 48 height 15
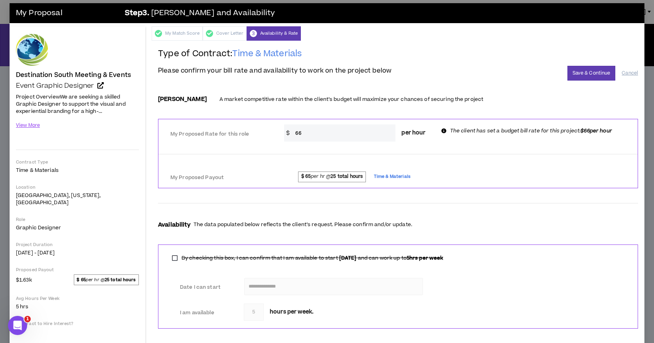
scroll to position [4, 0]
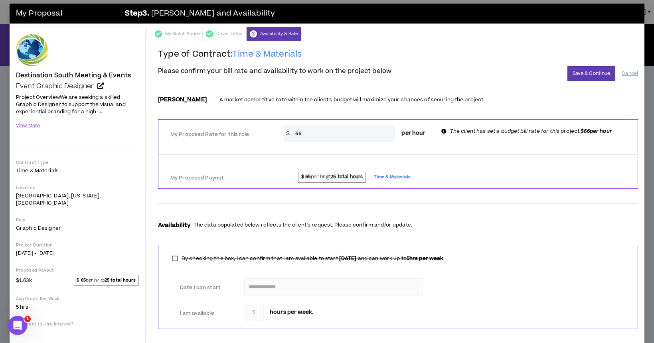
drag, startPoint x: 303, startPoint y: 133, endPoint x: 298, endPoint y: 135, distance: 4.8
click at [298, 135] on input "66" at bounding box center [343, 133] width 104 height 17
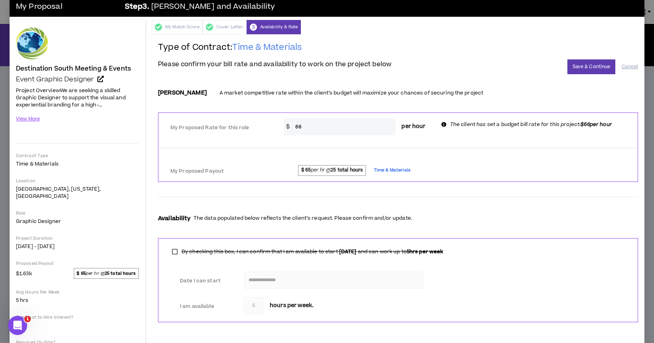
scroll to position [12, 0]
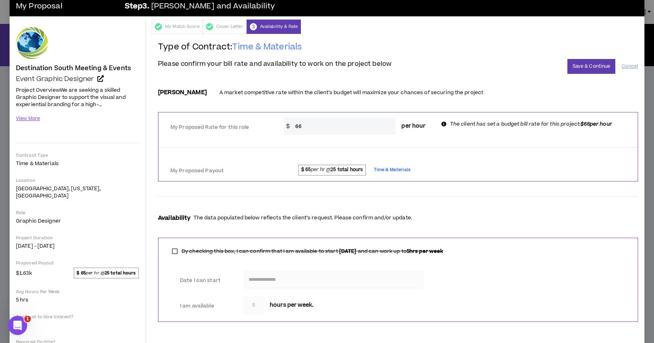
click at [300, 126] on input "66" at bounding box center [343, 126] width 104 height 17
type input "65"
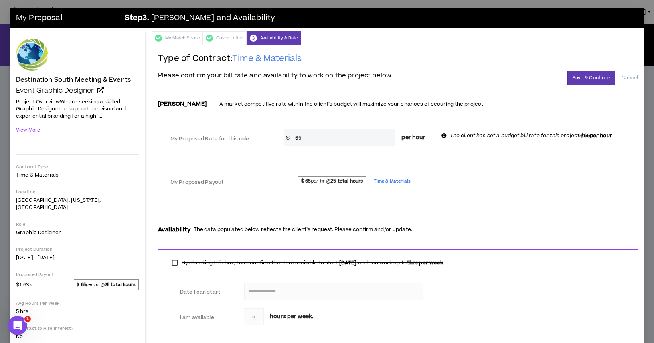
scroll to position [65, 0]
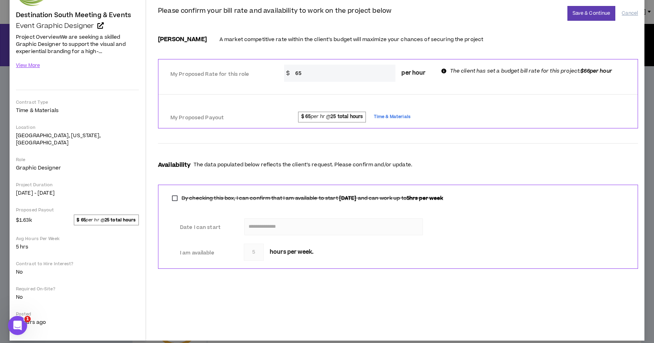
click at [445, 72] on icon at bounding box center [443, 71] width 5 height 5
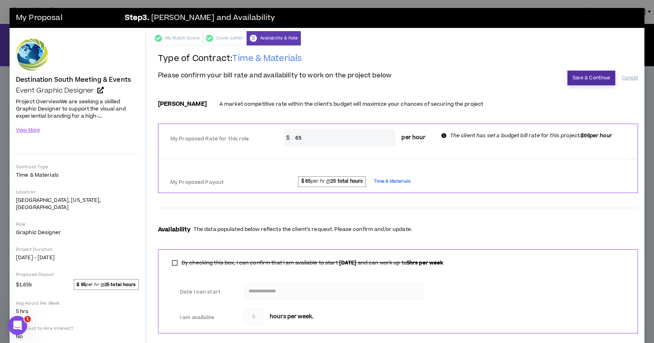
click at [600, 76] on button "Save & Continue" at bounding box center [591, 78] width 48 height 15
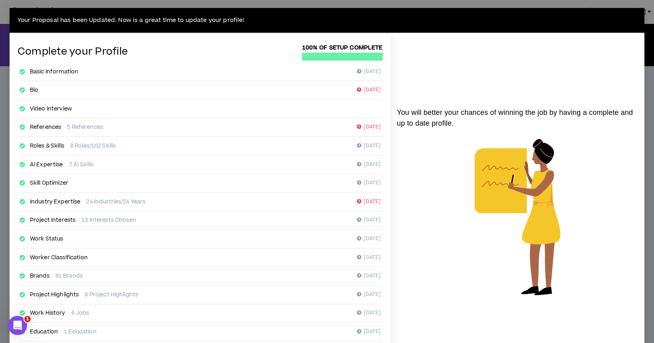
click at [318, 203] on div "Industry Expertise 24 Industries/24 Years 34 days ago" at bounding box center [200, 202] width 365 height 19
click at [33, 90] on link "Bio" at bounding box center [34, 90] width 8 height 8
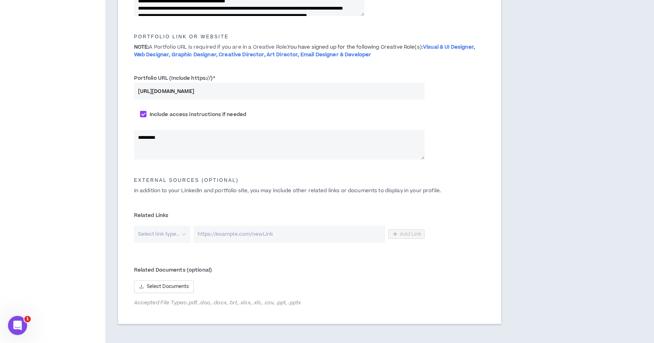
scroll to position [421, 0]
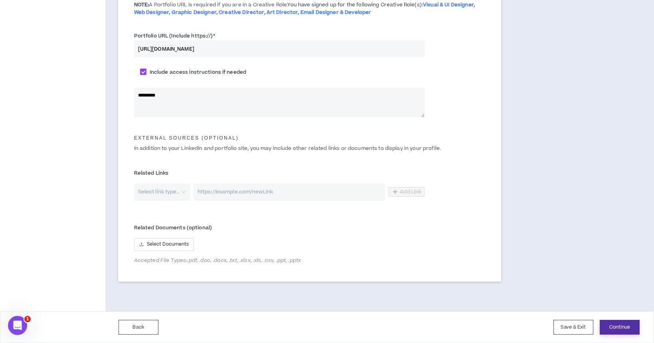
click at [619, 326] on button "Continue" at bounding box center [620, 327] width 40 height 15
type textarea "**********"
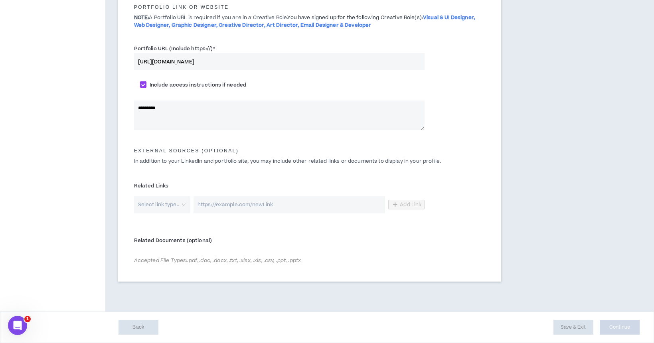
scroll to position [408, 0]
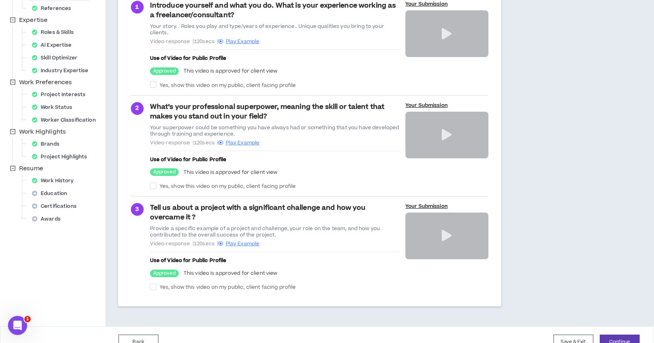
scroll to position [168, 0]
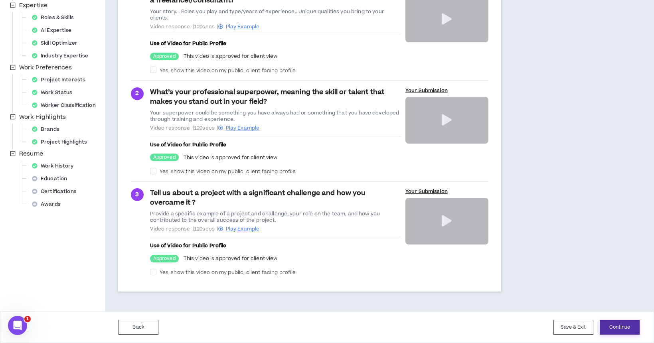
click at [620, 328] on button "Continue" at bounding box center [620, 327] width 40 height 15
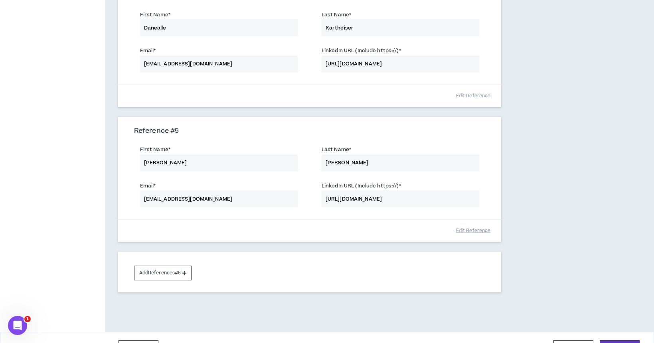
scroll to position [551, 0]
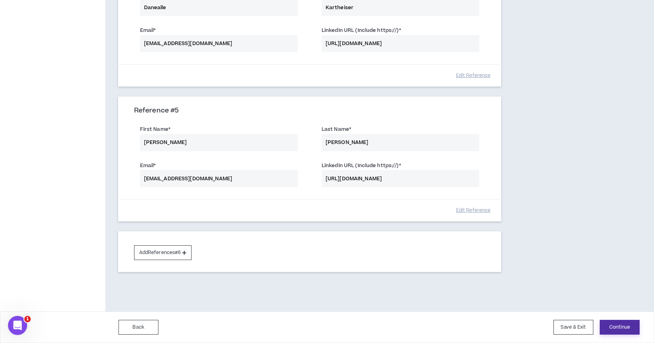
click at [621, 328] on button "Continue" at bounding box center [620, 327] width 40 height 15
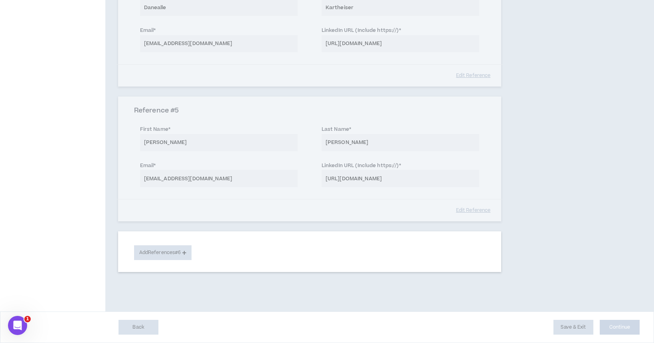
select select "***"
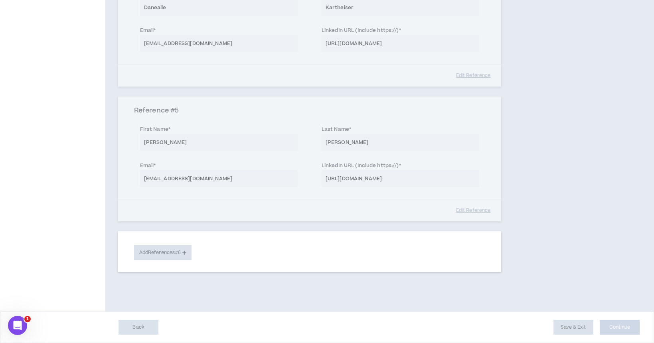
select select "***"
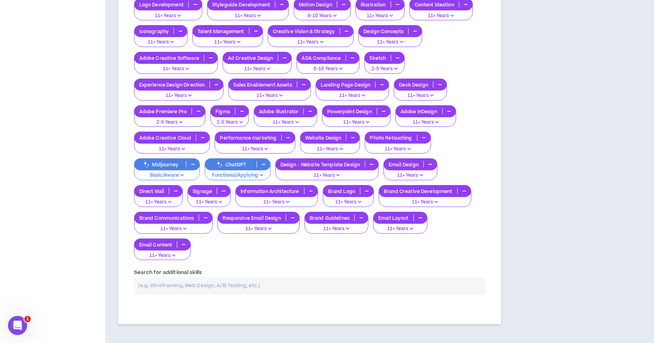
scroll to position [1393, 0]
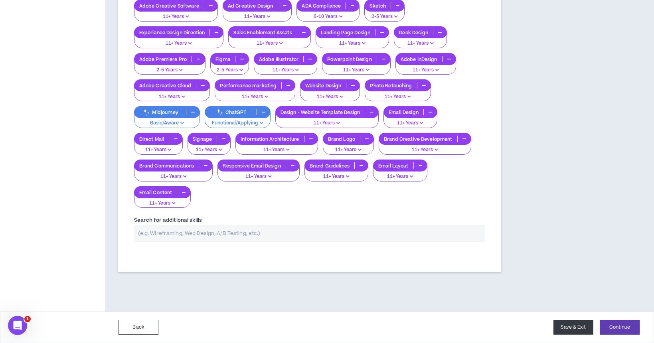
click at [576, 327] on button "Save & Exit" at bounding box center [573, 327] width 40 height 15
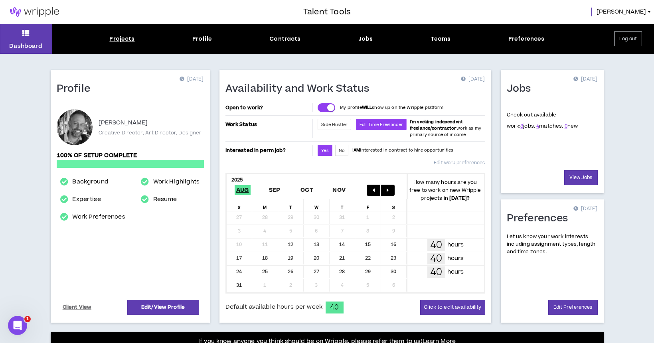
click at [122, 40] on div "Projects" at bounding box center [121, 39] width 25 height 8
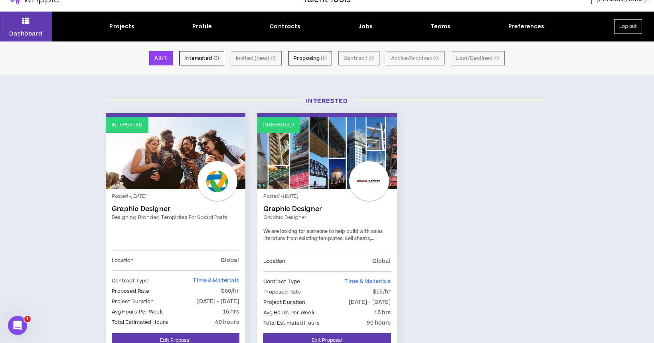
scroll to position [33, 0]
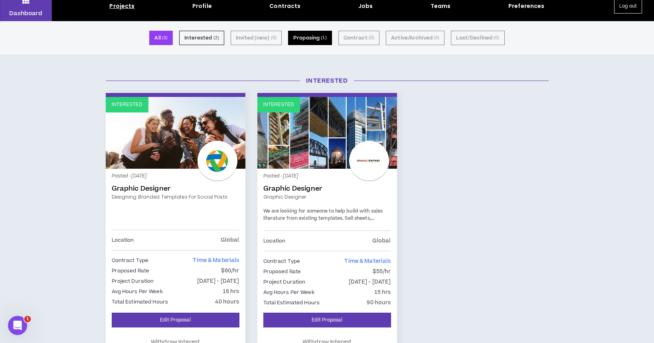
click at [315, 41] on button "Proposing ( 1 )" at bounding box center [310, 38] width 44 height 14
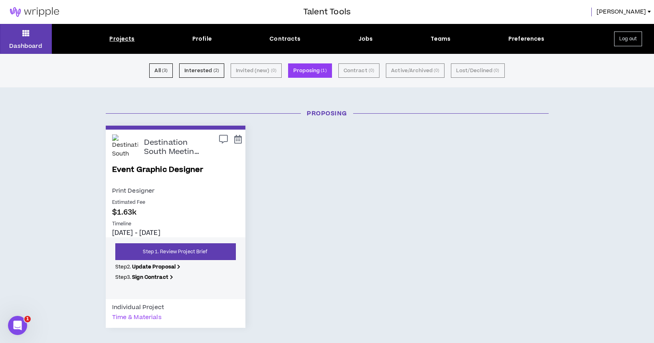
click at [631, 40] on button "Log out" at bounding box center [628, 39] width 28 height 15
